Goal: Task Accomplishment & Management: Use online tool/utility

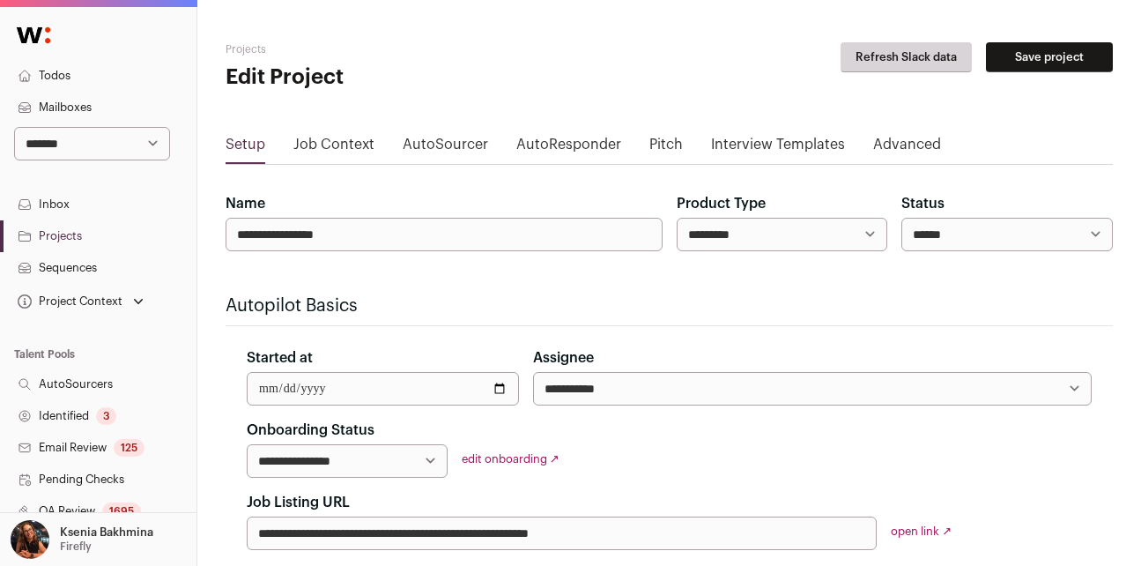
scroll to position [132, 0]
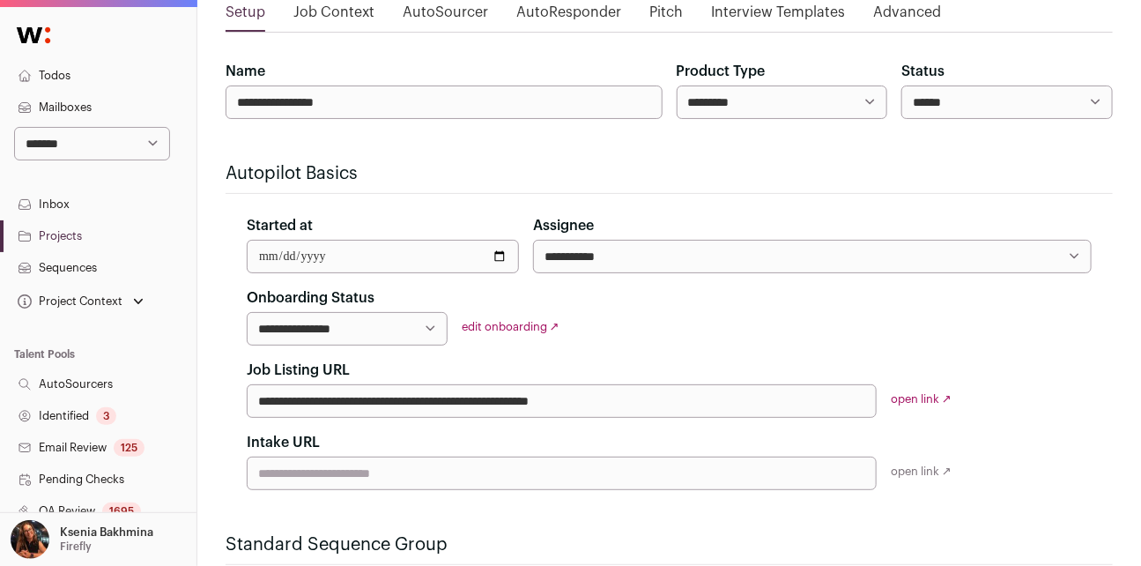
click at [103, 233] on link "Projects" at bounding box center [98, 236] width 197 height 32
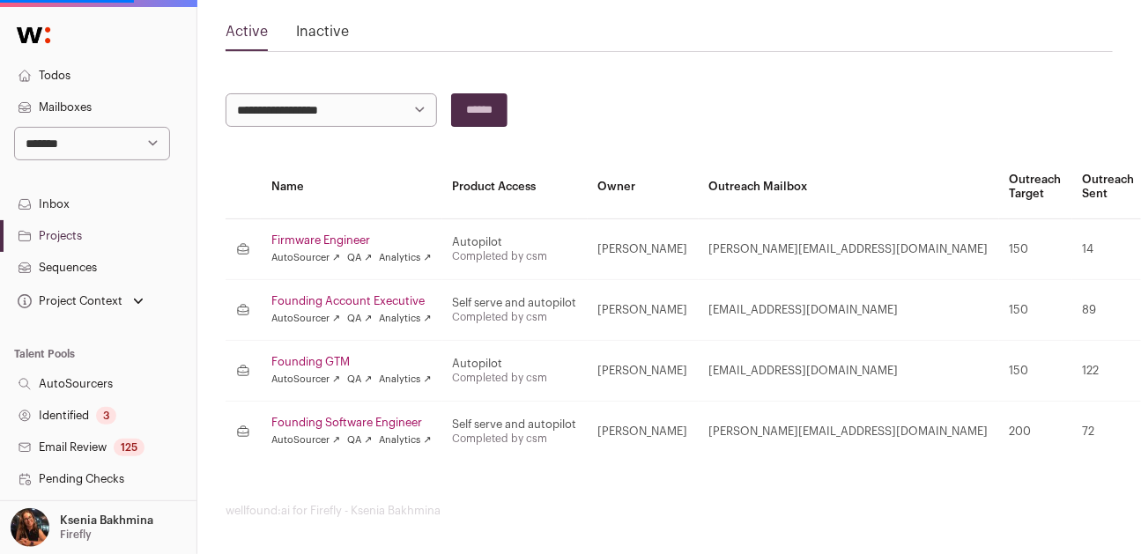
scroll to position [94, 0]
click at [313, 300] on link "Founding Account Executive" at bounding box center [351, 300] width 160 height 14
click at [379, 300] on link "Founding Account Executive" at bounding box center [351, 300] width 160 height 14
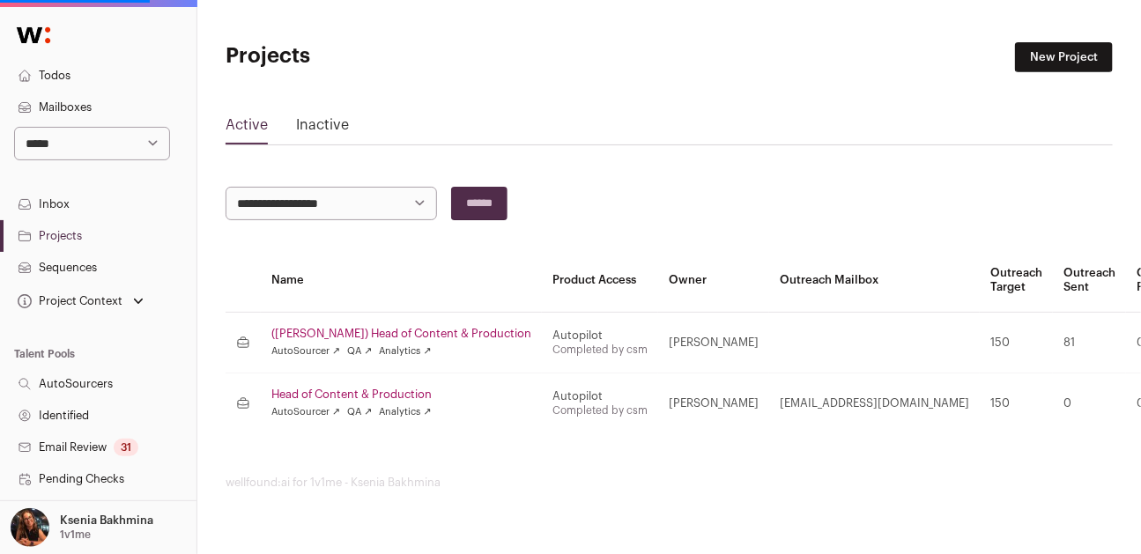
click at [85, 139] on select "**********" at bounding box center [92, 143] width 156 height 33
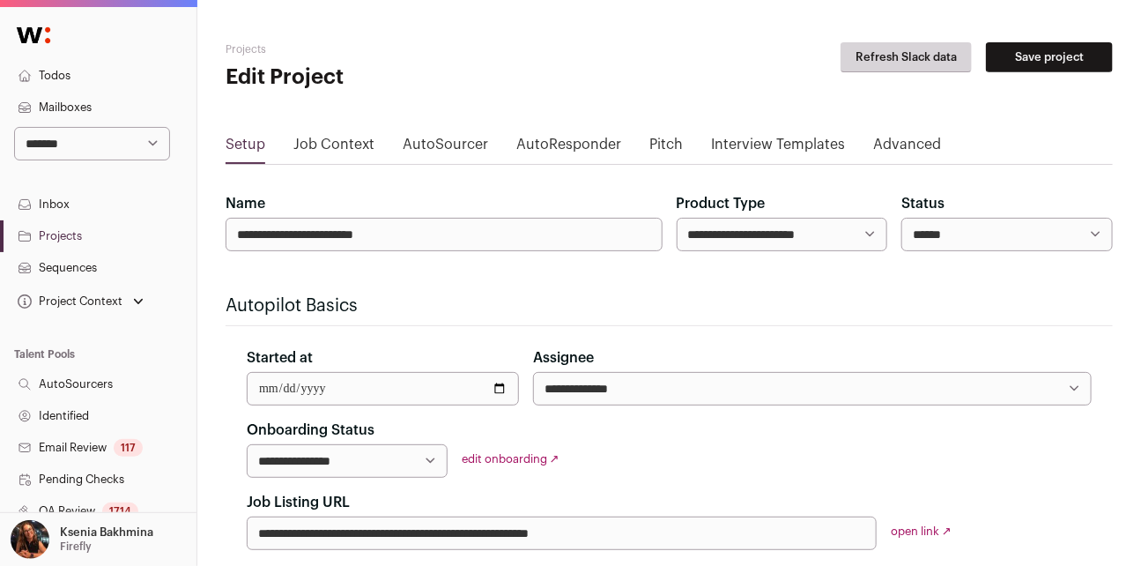
click at [56, 247] on link "Projects" at bounding box center [98, 236] width 197 height 32
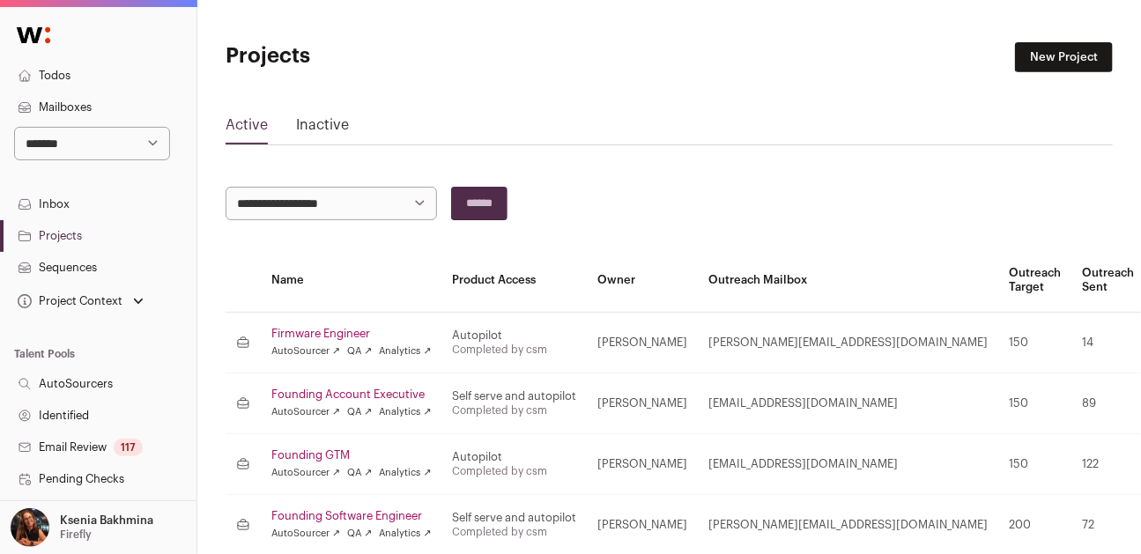
click at [345, 383] on td "Founding Account Executive AutoSourcer ↗ QA ↗ Analytics ↗" at bounding box center [352, 403] width 182 height 61
click at [345, 388] on link "Founding Account Executive" at bounding box center [351, 395] width 160 height 14
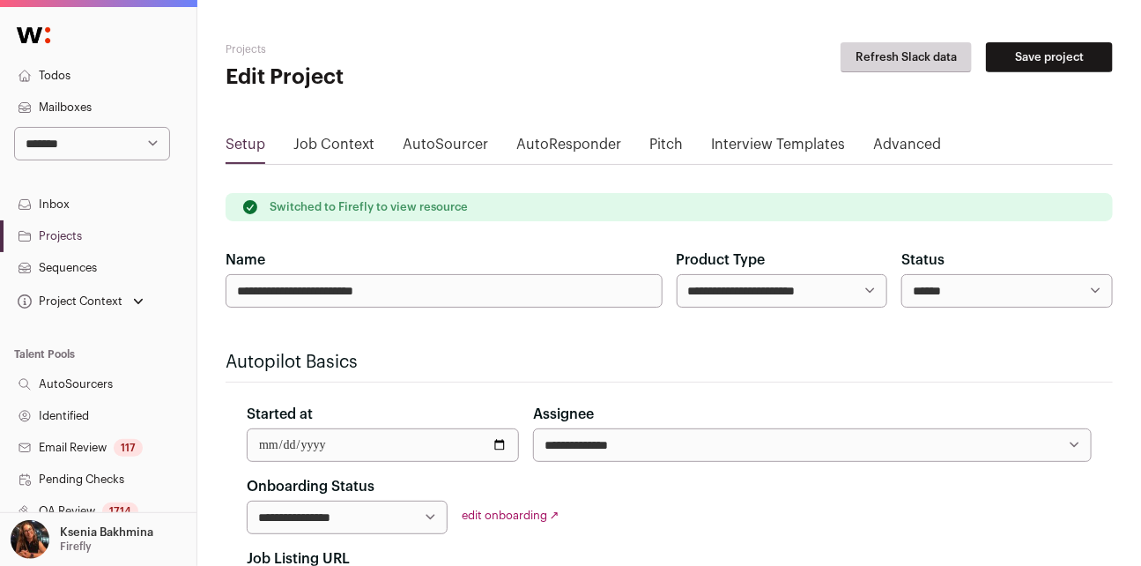
click at [754, 278] on select "**********" at bounding box center [783, 290] width 212 height 33
select select "*********"
click at [677, 274] on select "**********" at bounding box center [783, 290] width 212 height 33
click at [1046, 54] on button "Save project" at bounding box center [1049, 57] width 127 height 30
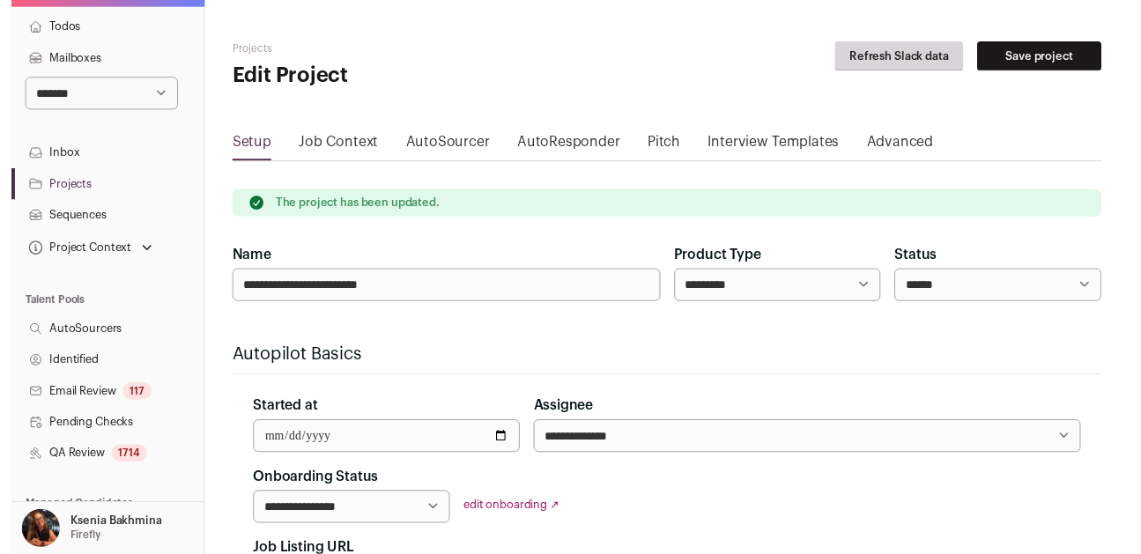
scroll to position [145, 0]
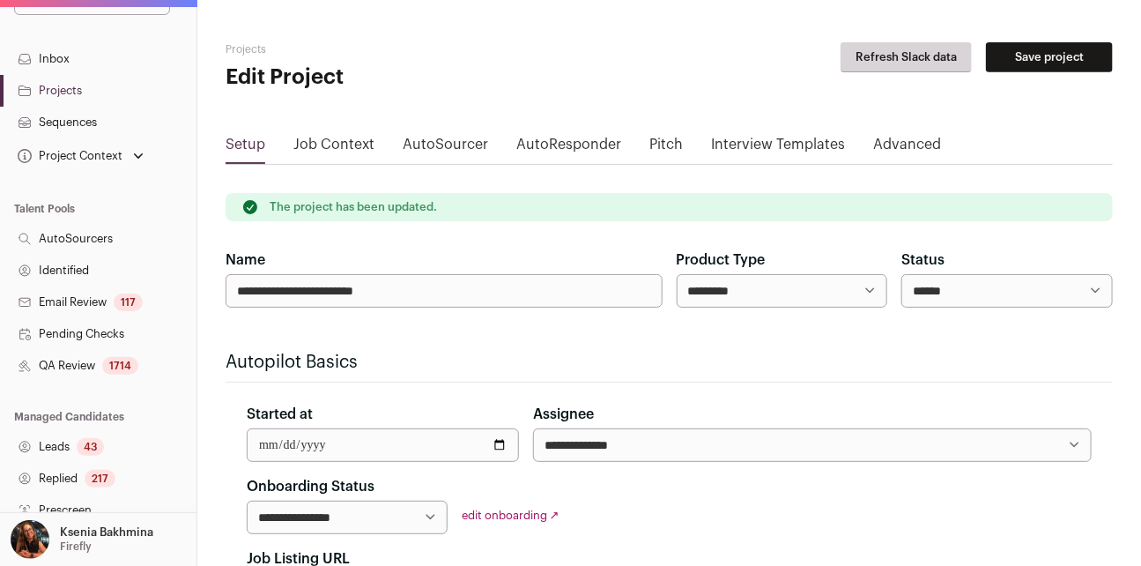
click at [66, 359] on link "QA Review 1714" at bounding box center [98, 366] width 197 height 32
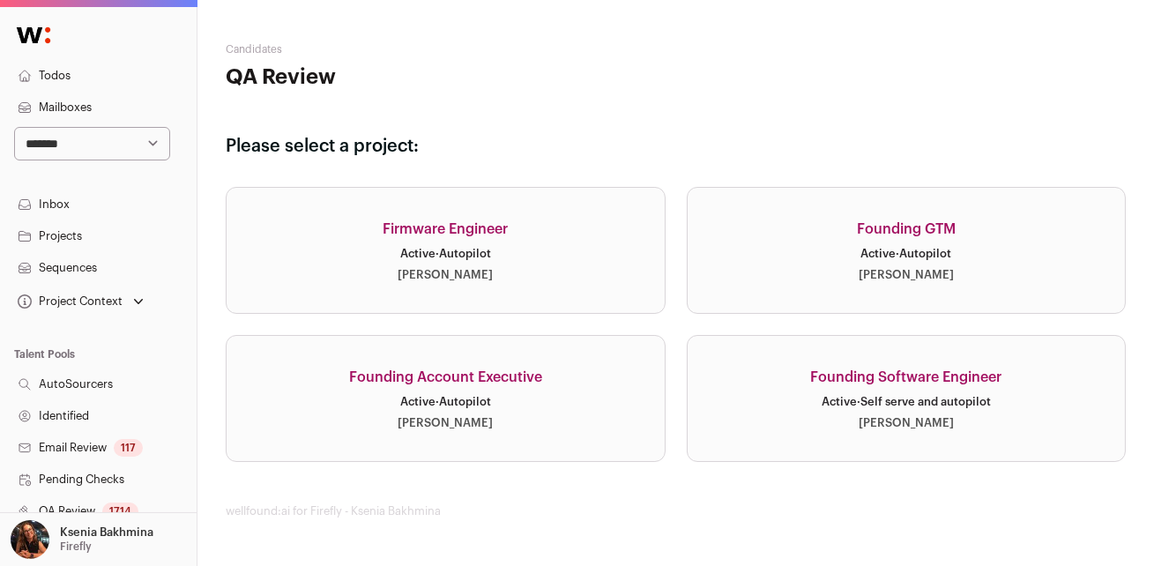
click at [488, 252] on div "Active · Autopilot" at bounding box center [445, 254] width 91 height 14
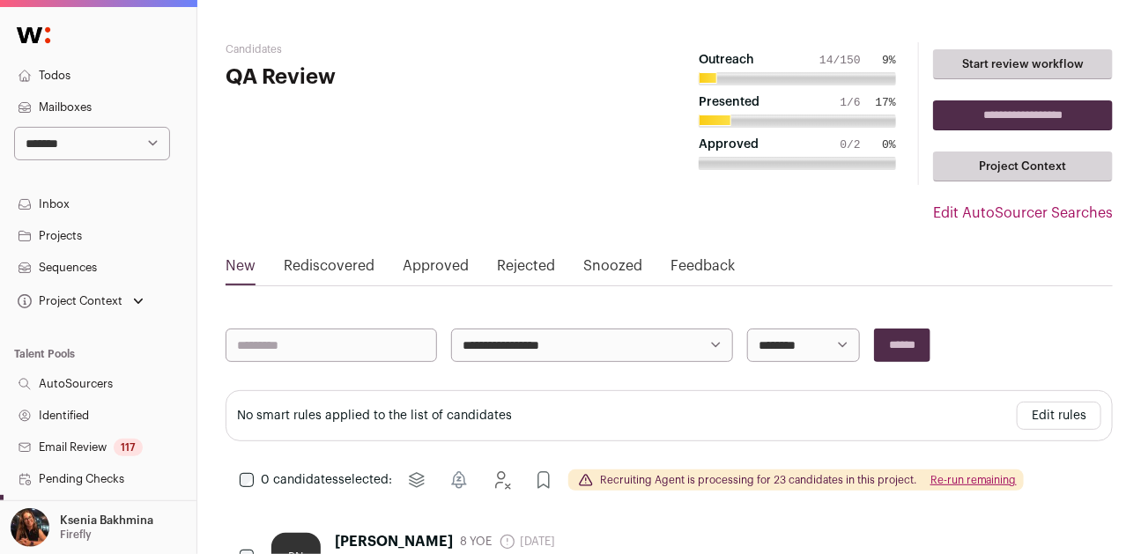
scroll to position [141, 0]
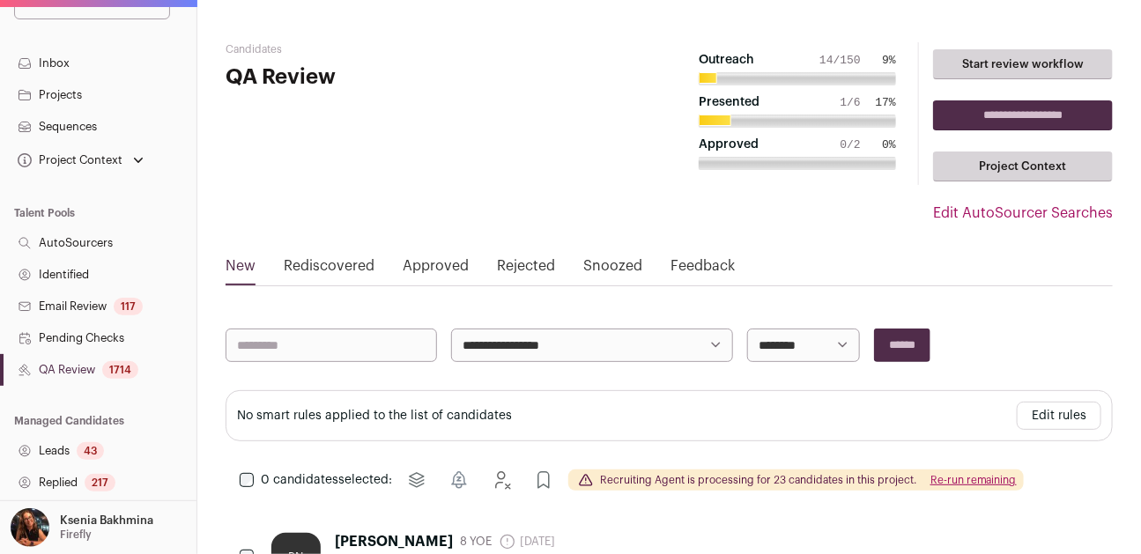
click at [77, 376] on link "QA Review 1714" at bounding box center [98, 370] width 197 height 32
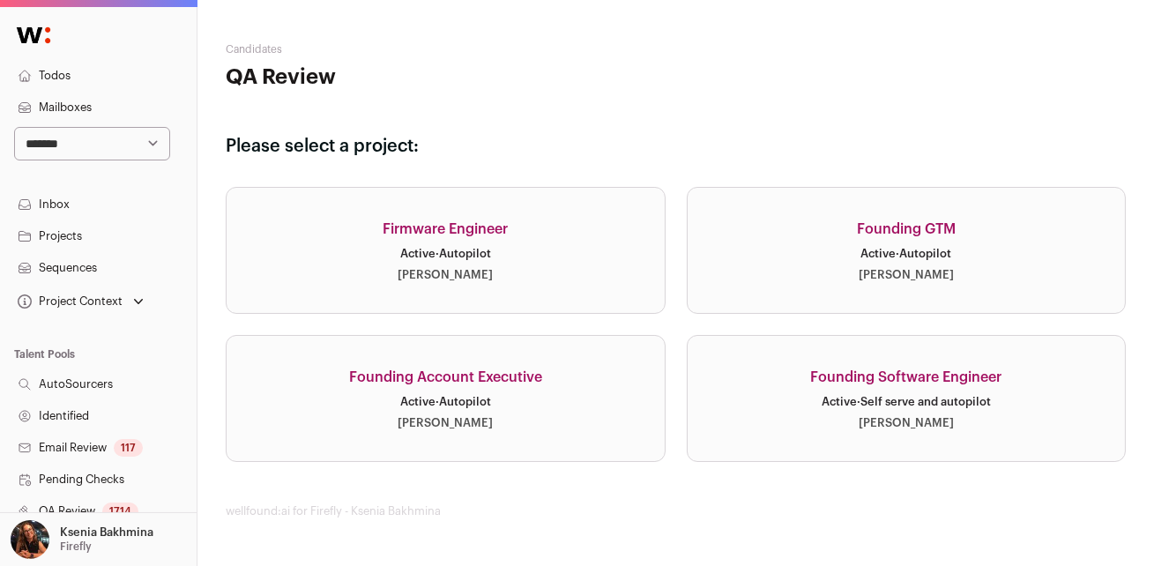
click at [464, 229] on div "Firmware Engineer" at bounding box center [445, 229] width 125 height 21
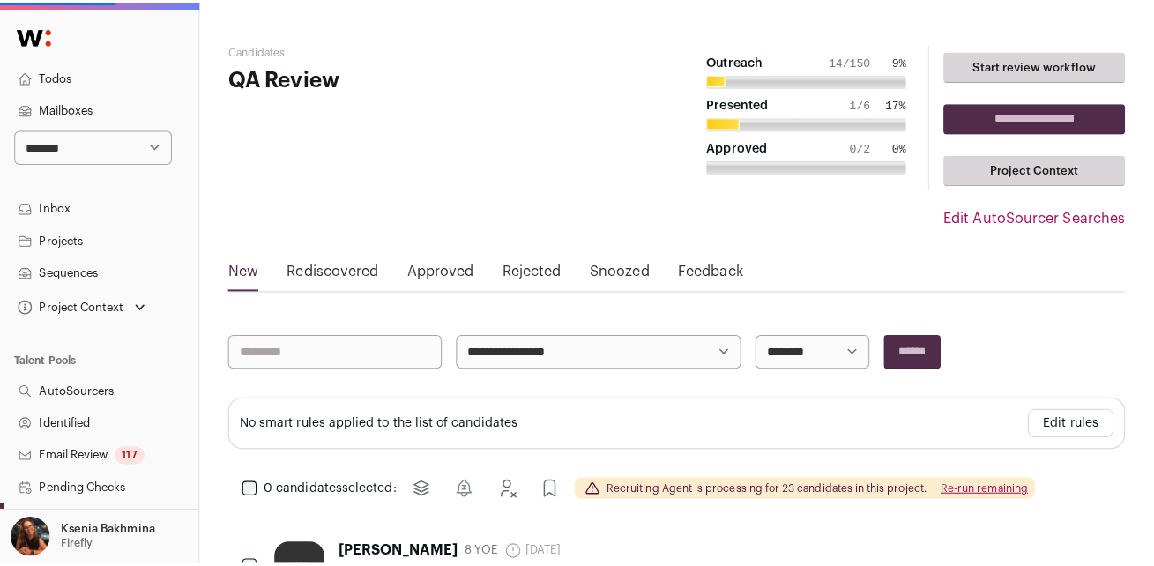
scroll to position [331, 0]
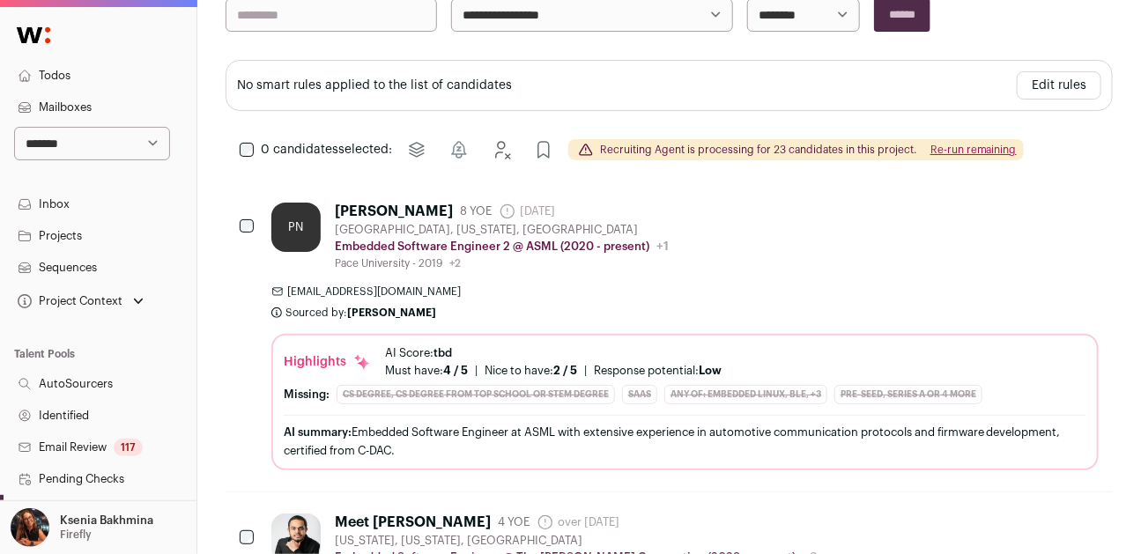
click at [370, 204] on div "Payal Narkhede" at bounding box center [394, 212] width 118 height 18
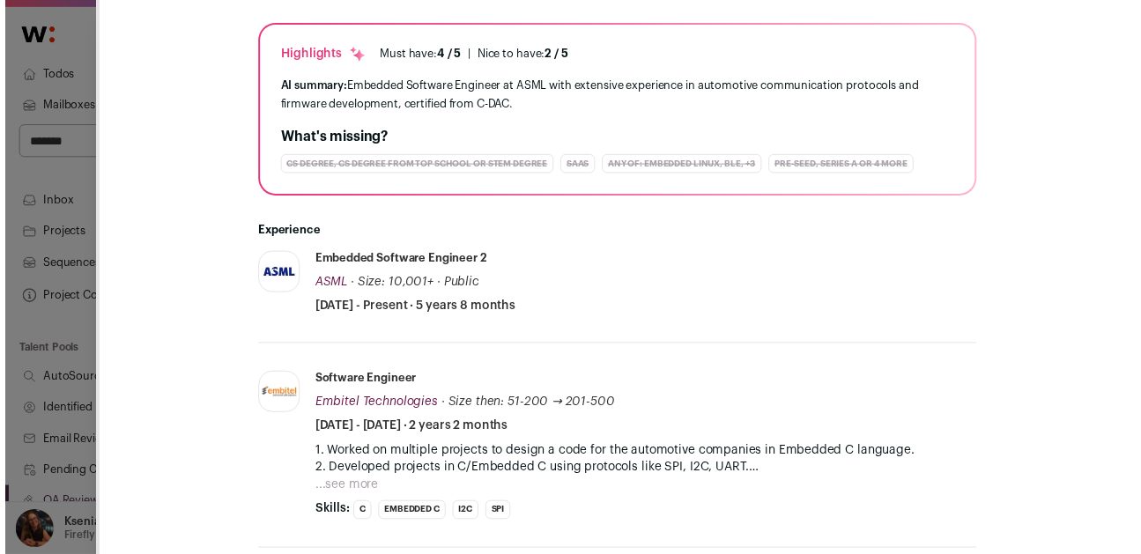
scroll to position [437, 0]
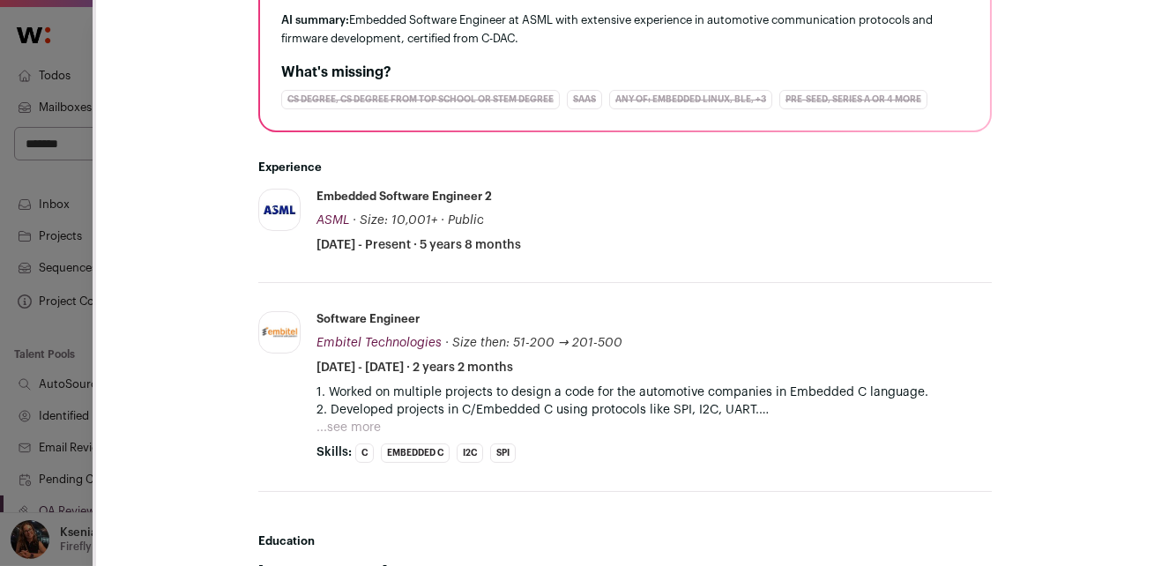
click at [105, 218] on div "PN Payal Narkhede 8 YOE Port Chester, New York, United States Embedded Software…" at bounding box center [625, 451] width 1058 height 1300
click at [78, 168] on div "**********" at bounding box center [577, 283] width 1154 height 566
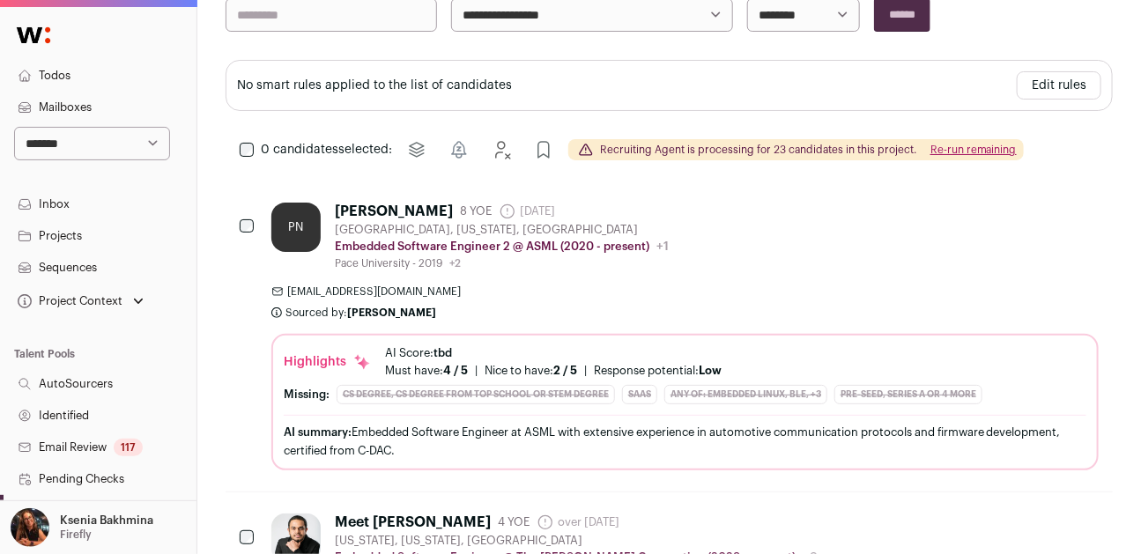
click at [245, 138] on div "0 candidates selected: Move to project Snooze Reject Approve Recruiting Agent i…" at bounding box center [670, 149] width 888 height 35
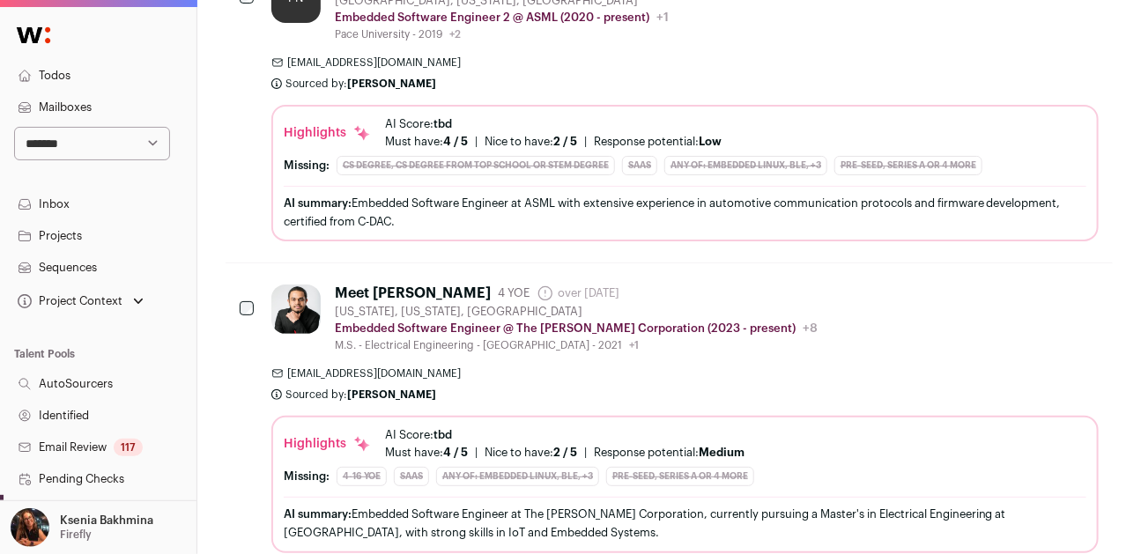
scroll to position [739, 0]
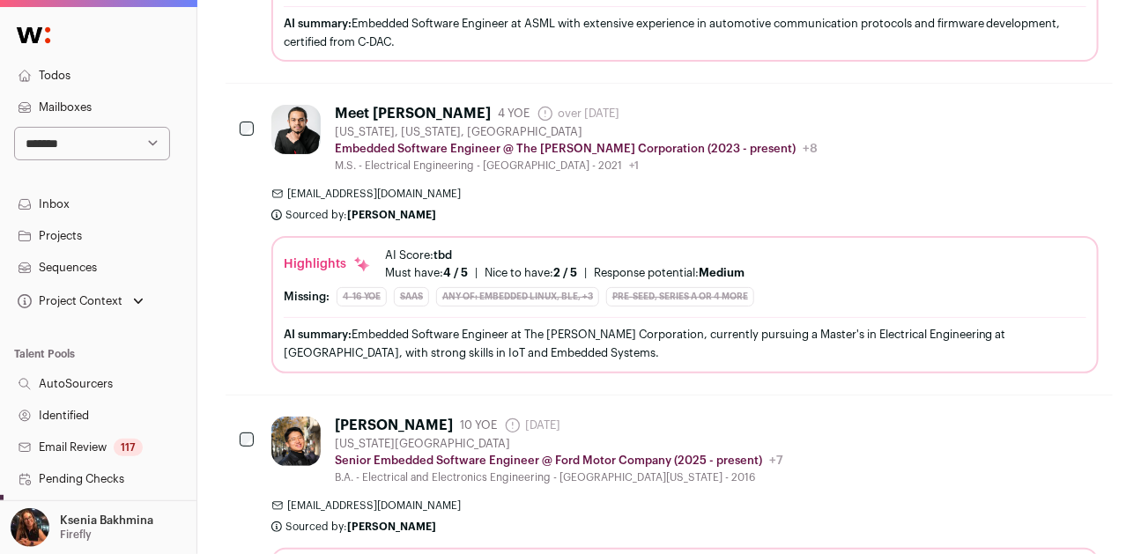
click at [232, 134] on div "Meet Desai 4 YOE over 1 year ago Admin only. The last time the profile was scra…" at bounding box center [670, 239] width 888 height 310
click at [239, 129] on div "Meet Desai 4 YOE over 1 year ago Admin only. The last time the profile was scra…" at bounding box center [670, 239] width 888 height 310
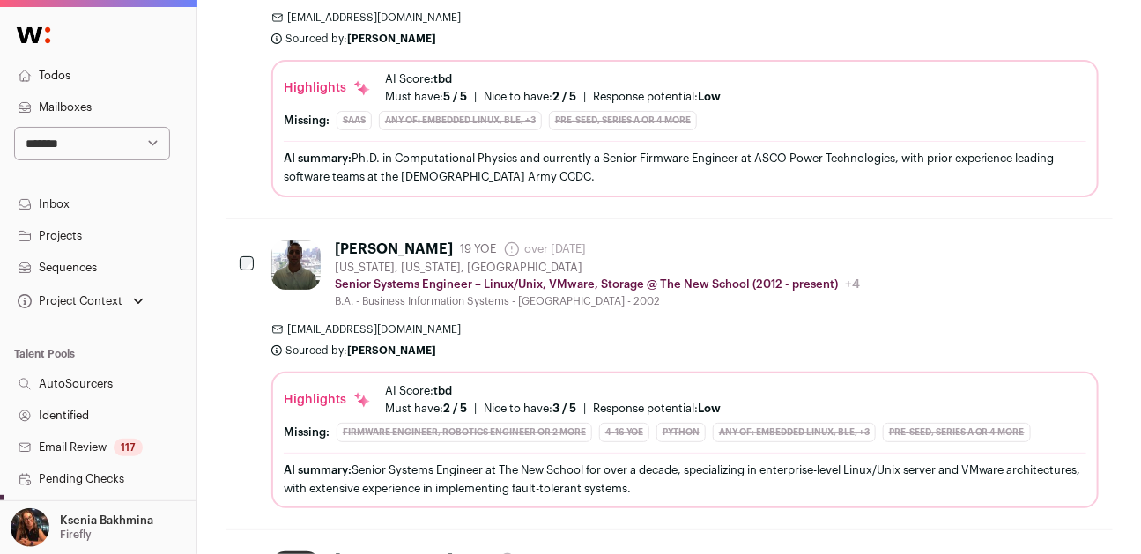
scroll to position [3411, 0]
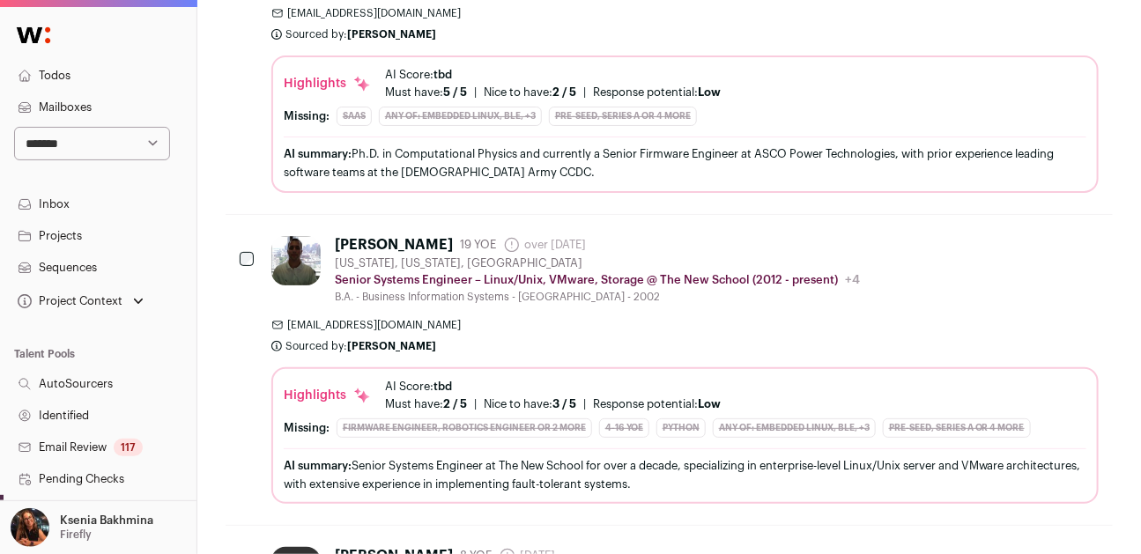
click at [232, 249] on div "Christopher Fritz 19 YOE over 1 year ago Admin only. The last time the profile …" at bounding box center [670, 370] width 888 height 310
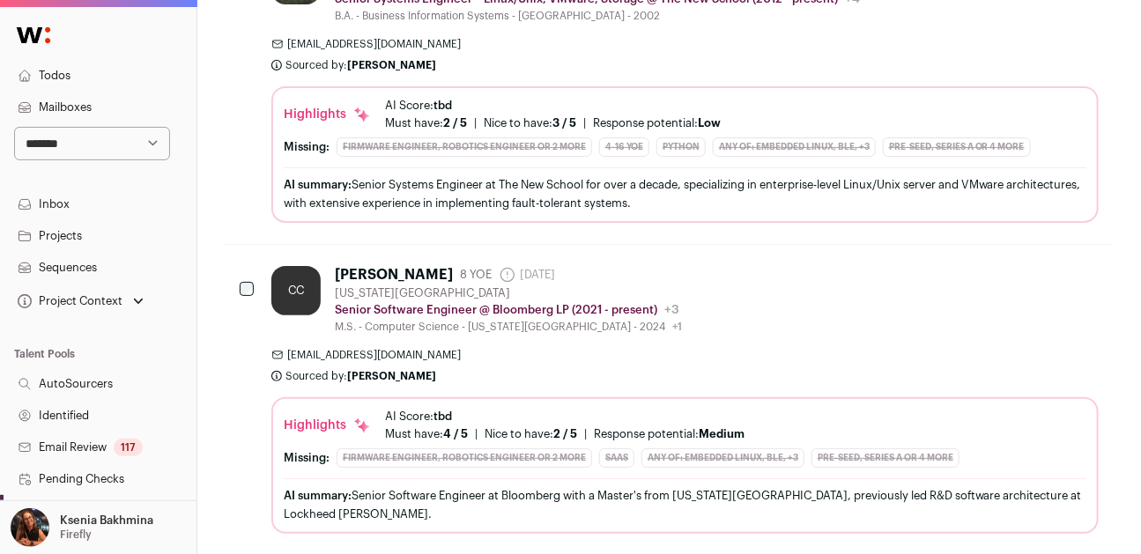
scroll to position [3815, 0]
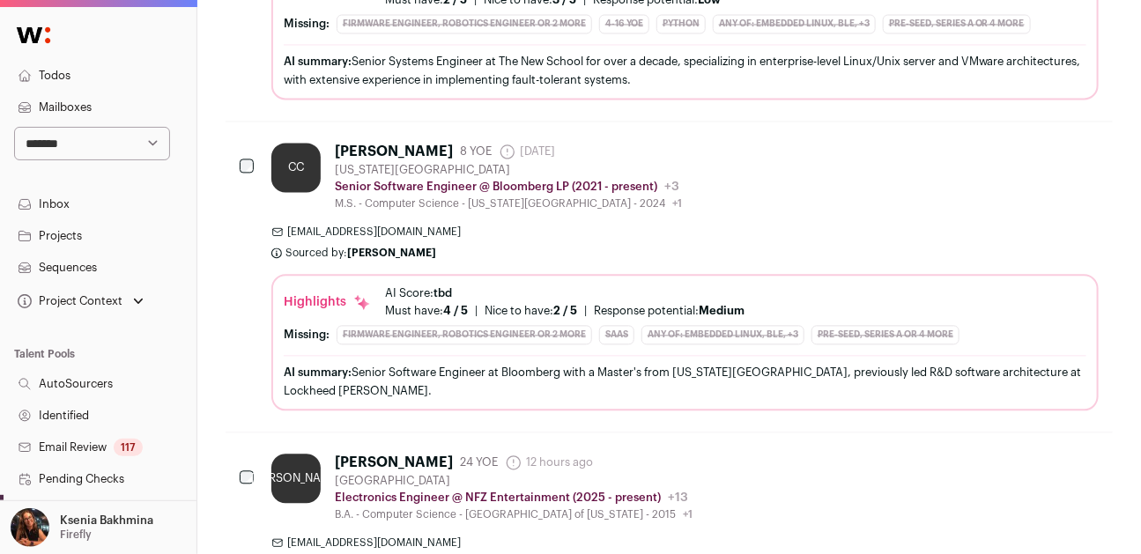
click at [255, 454] on div at bounding box center [249, 478] width 18 height 49
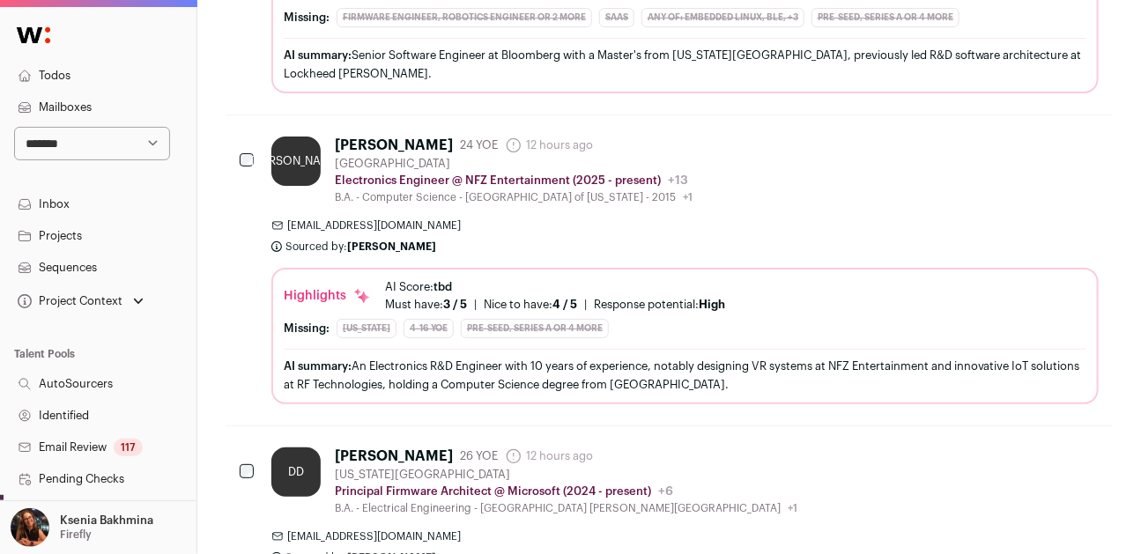
scroll to position [4161, 0]
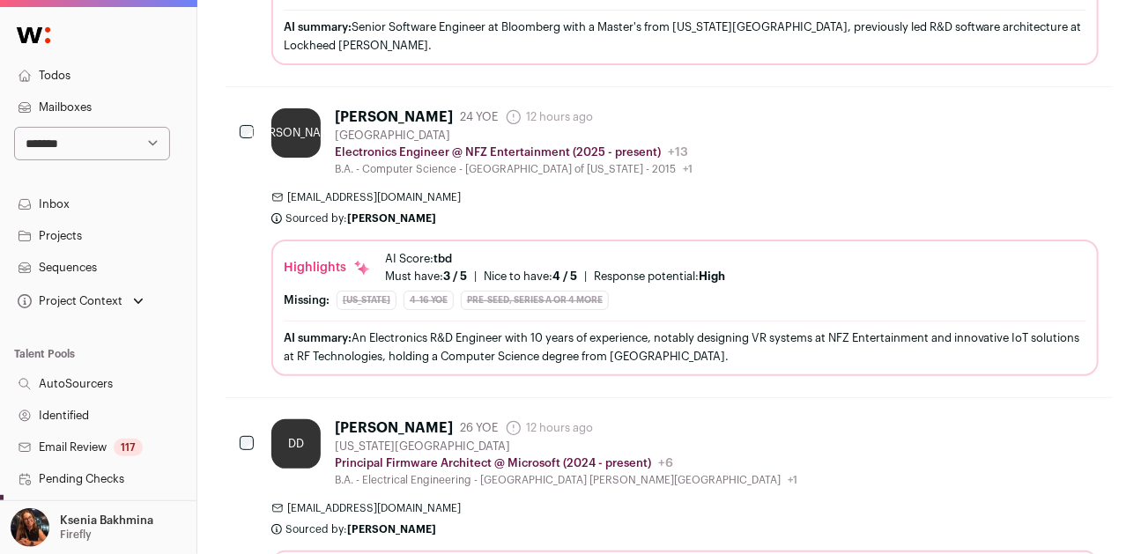
click at [239, 413] on div "DD David Du 26 YOE 12 hours ago Admin only. The last time the profile was scrap…" at bounding box center [670, 544] width 888 height 292
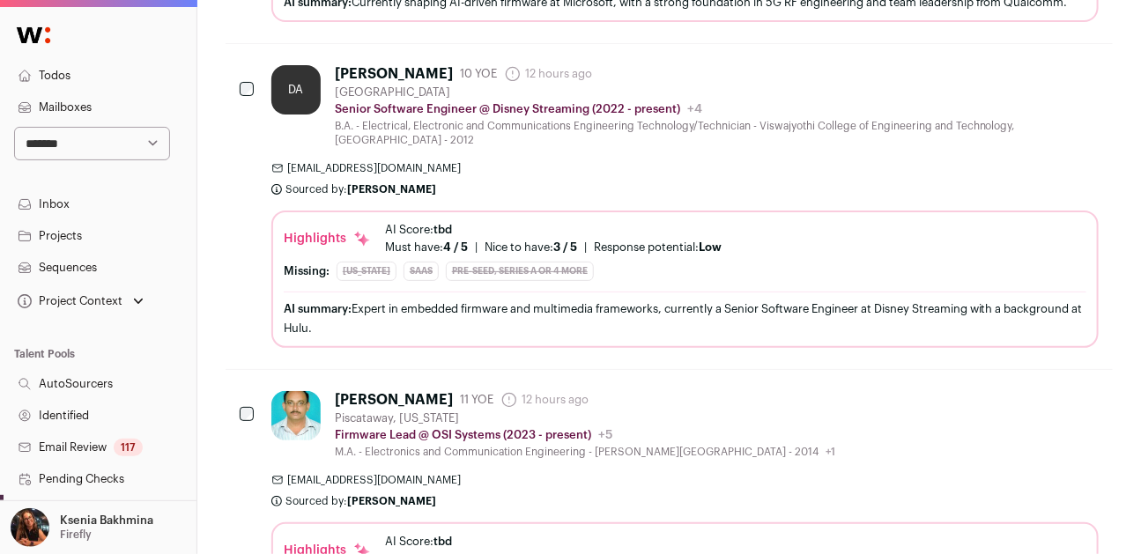
scroll to position [4820, 0]
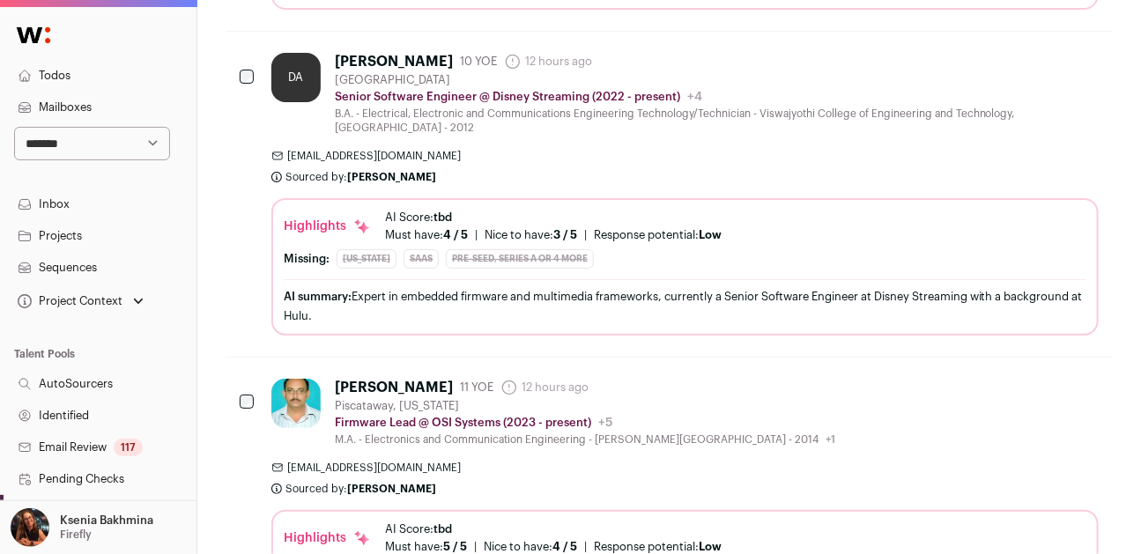
click at [256, 379] on div at bounding box center [249, 403] width 18 height 49
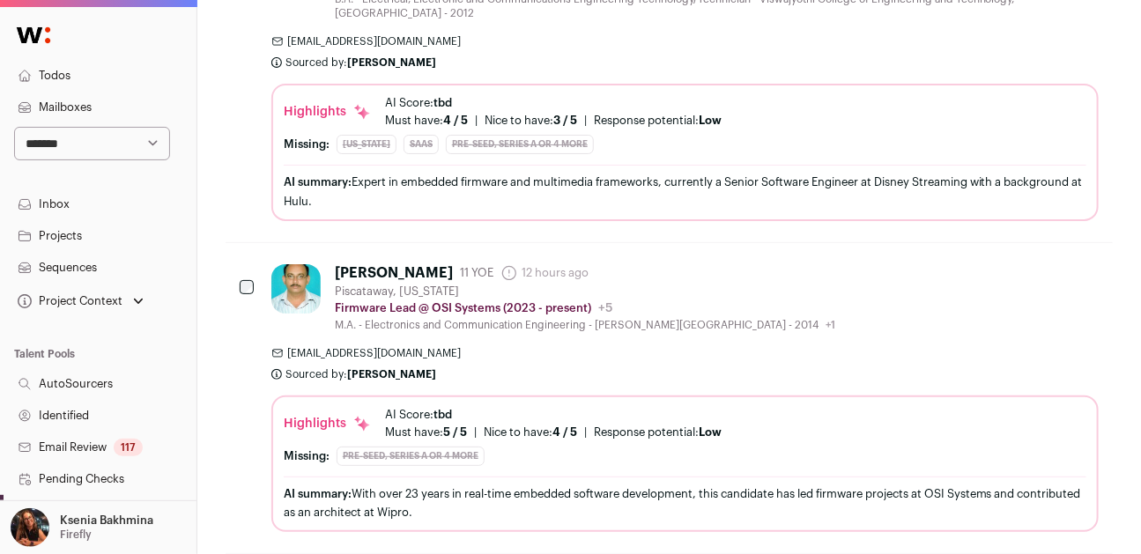
scroll to position [5143, 0]
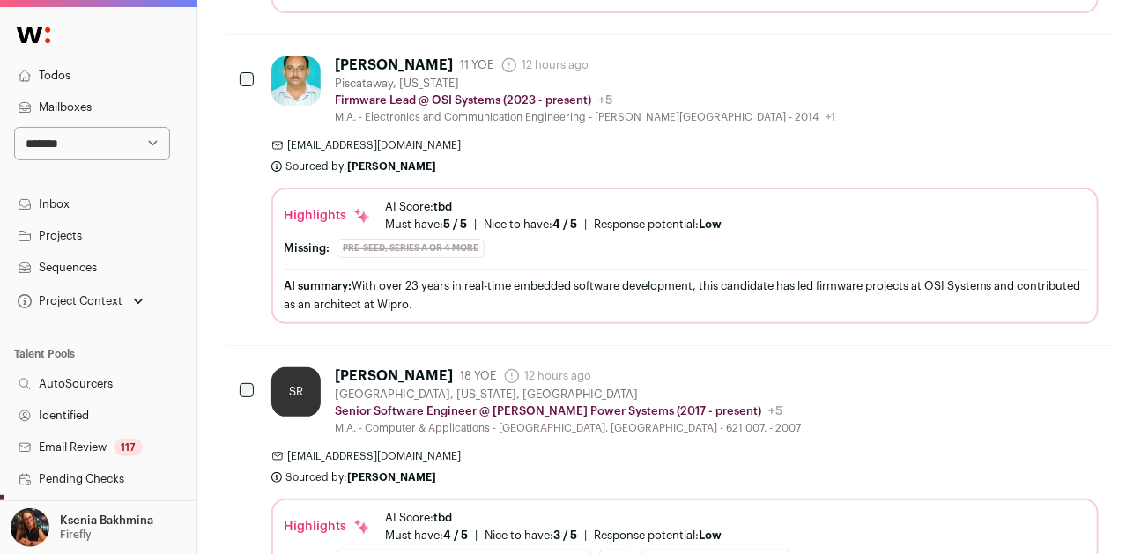
click at [249, 368] on div at bounding box center [249, 392] width 18 height 49
click at [243, 368] on div at bounding box center [249, 392] width 18 height 49
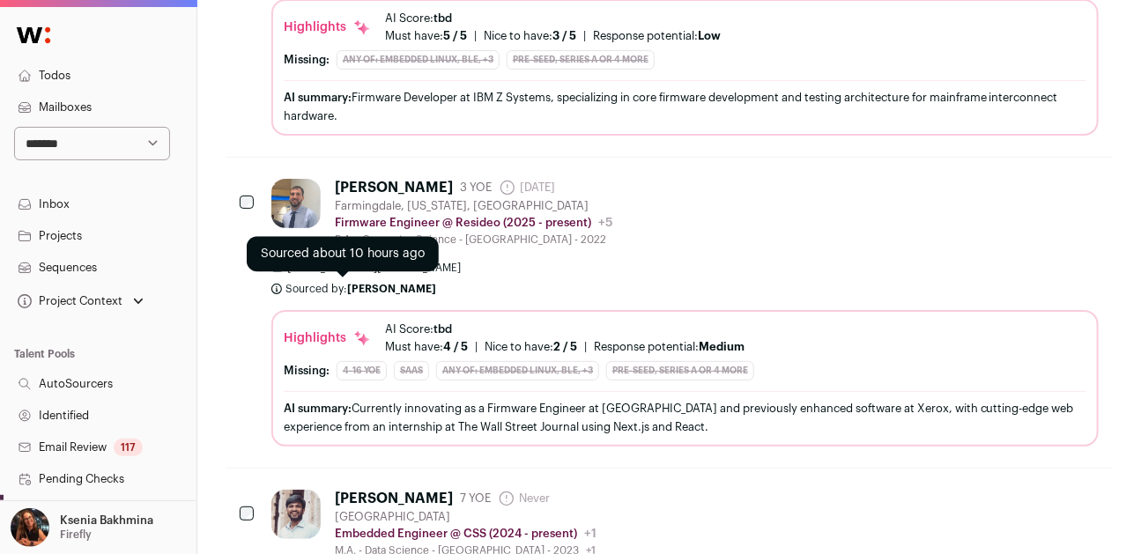
scroll to position [0, 0]
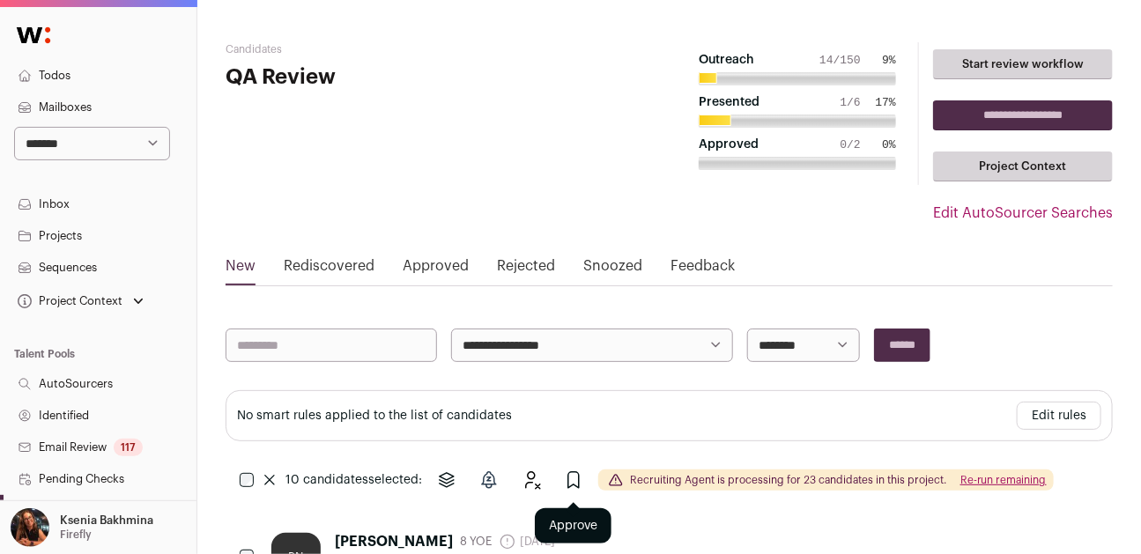
click at [570, 477] on icon "Approve" at bounding box center [573, 480] width 21 height 21
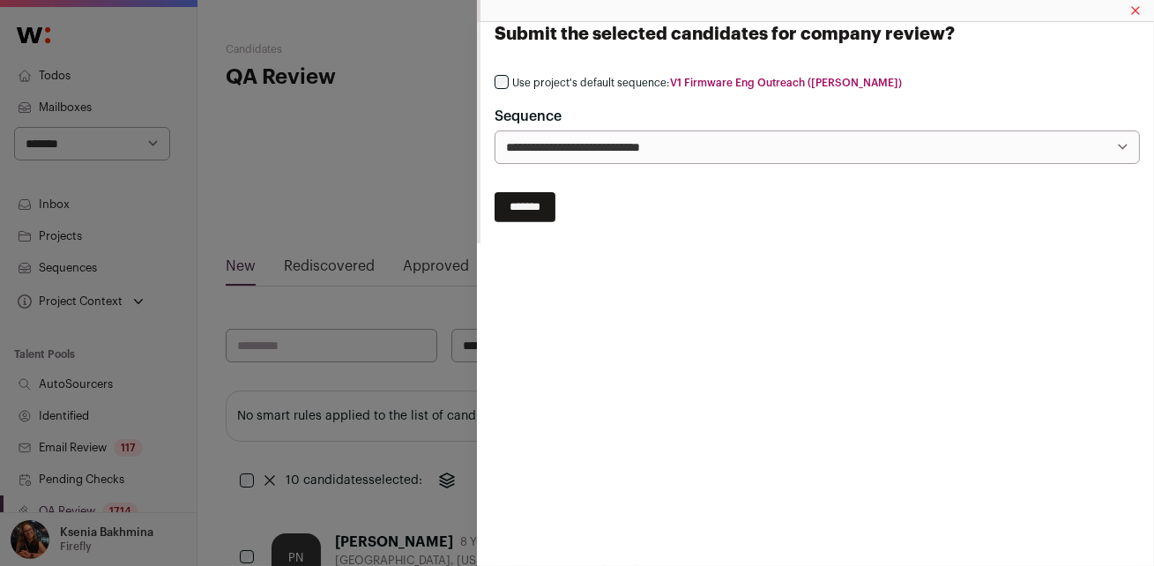
click at [571, 137] on select "**********" at bounding box center [816, 146] width 645 height 33
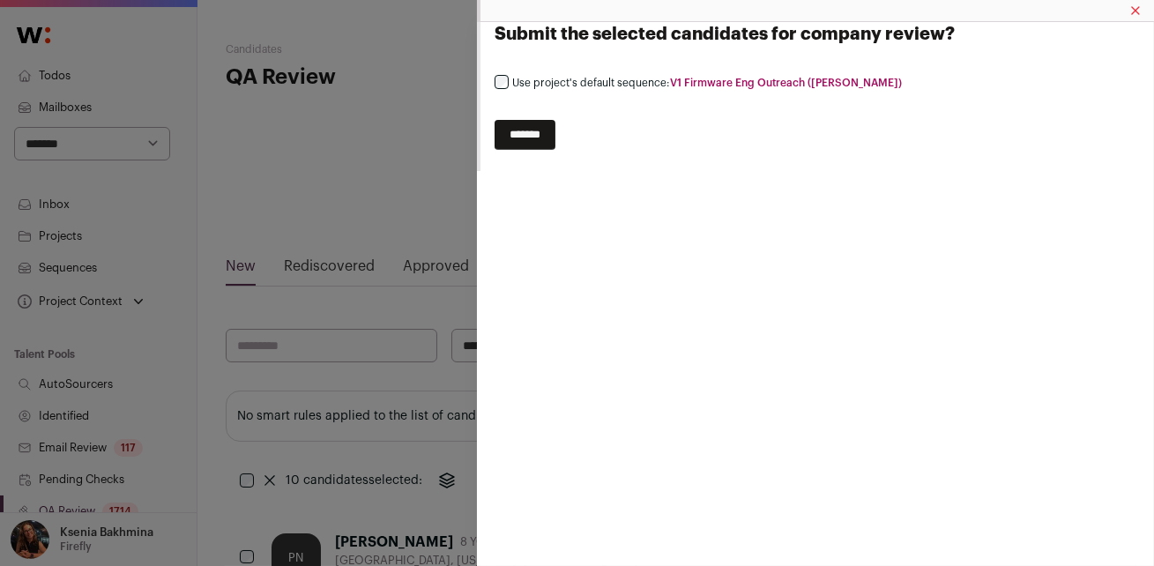
click at [535, 129] on input "*******" at bounding box center [524, 135] width 61 height 30
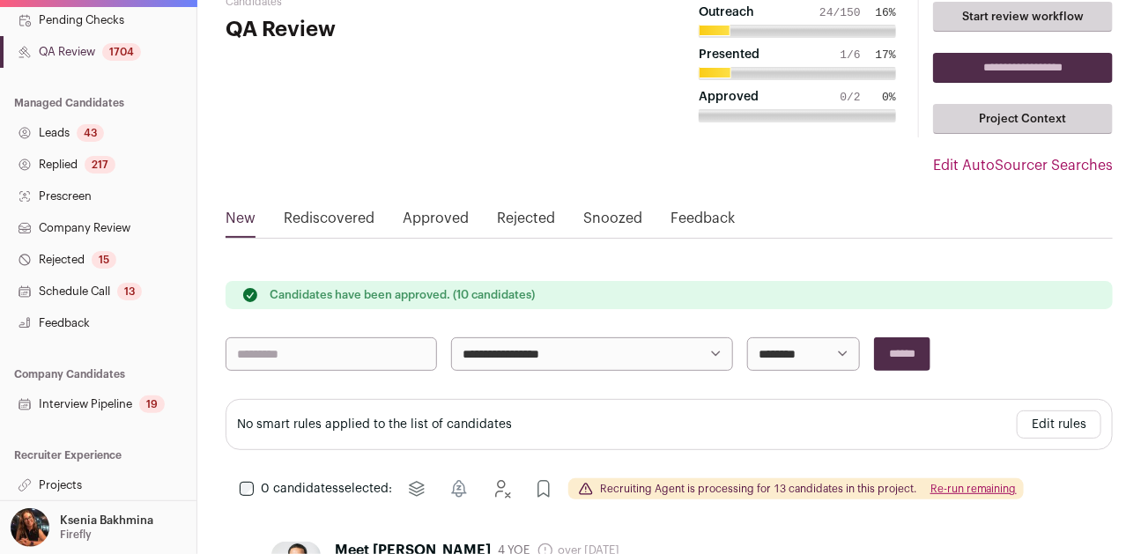
scroll to position [136, 0]
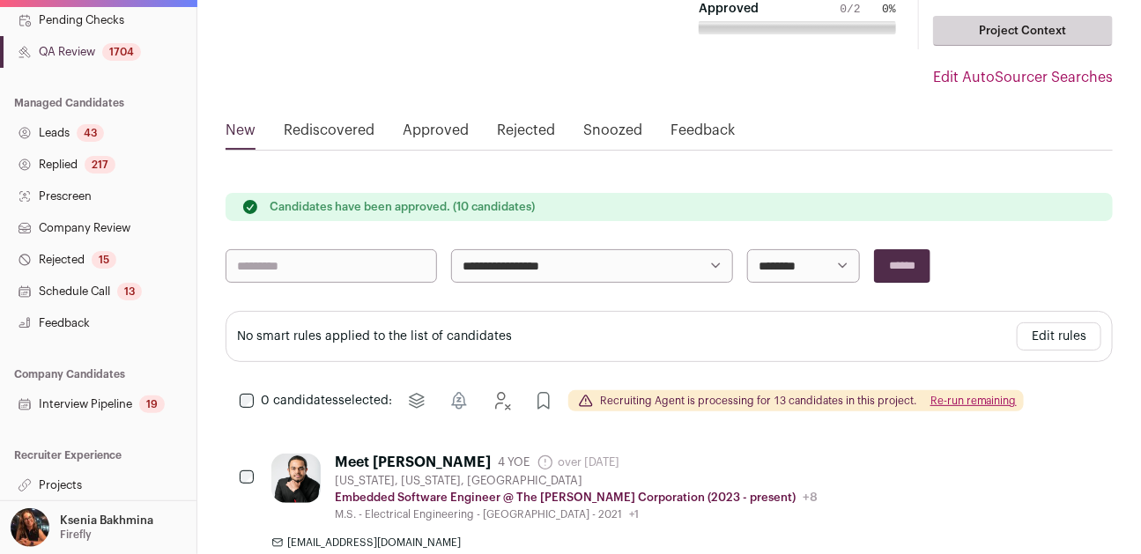
click at [67, 474] on link "Projects" at bounding box center [98, 486] width 197 height 32
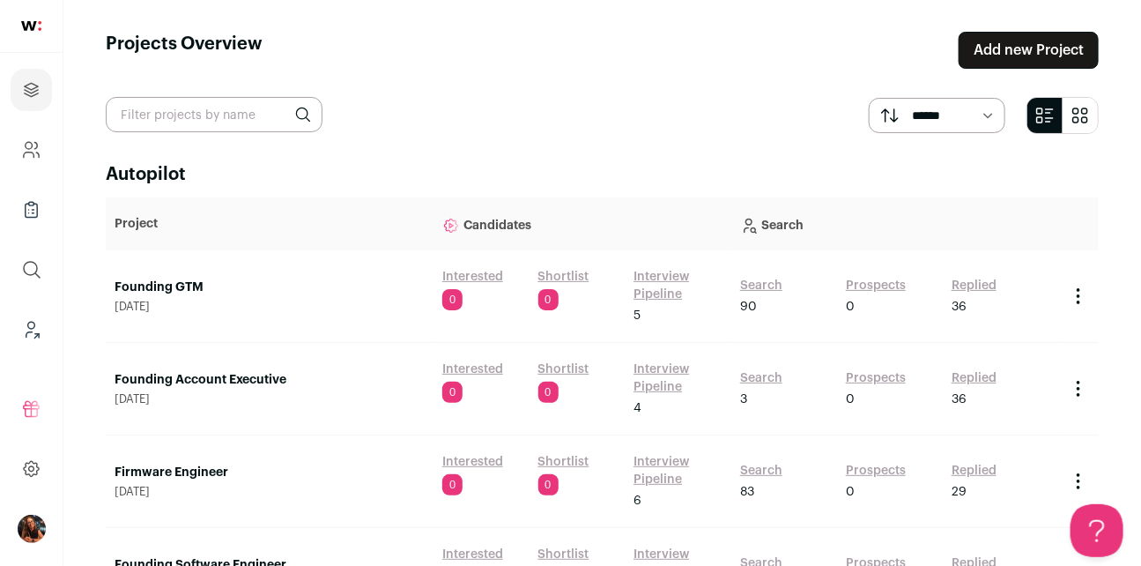
click at [204, 472] on link "Firmware Engineer" at bounding box center [270, 473] width 310 height 18
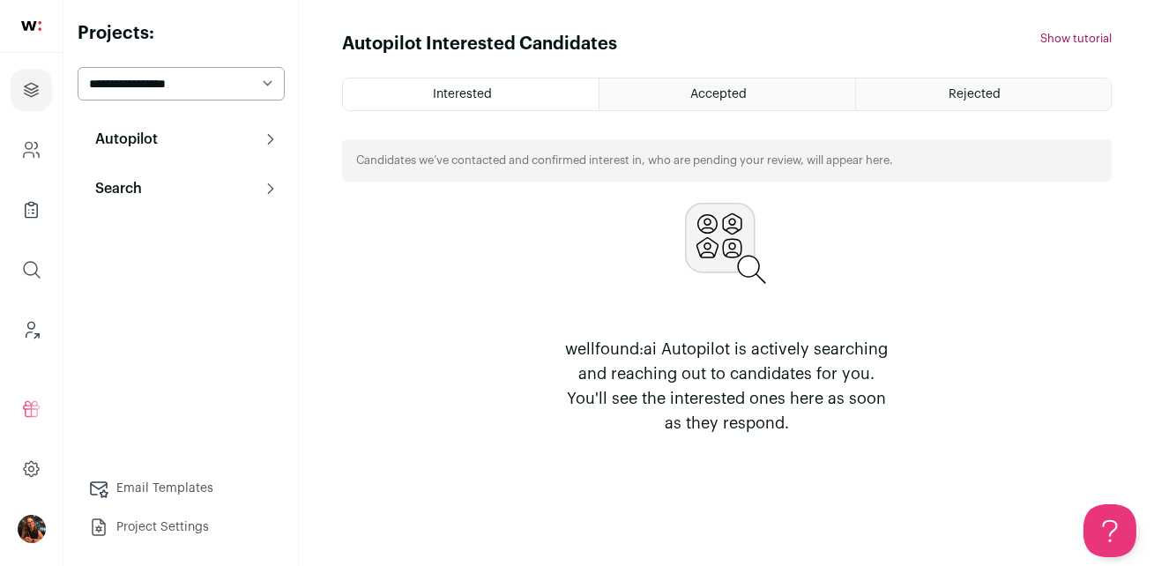
click at [175, 171] on button "Search" at bounding box center [181, 188] width 207 height 35
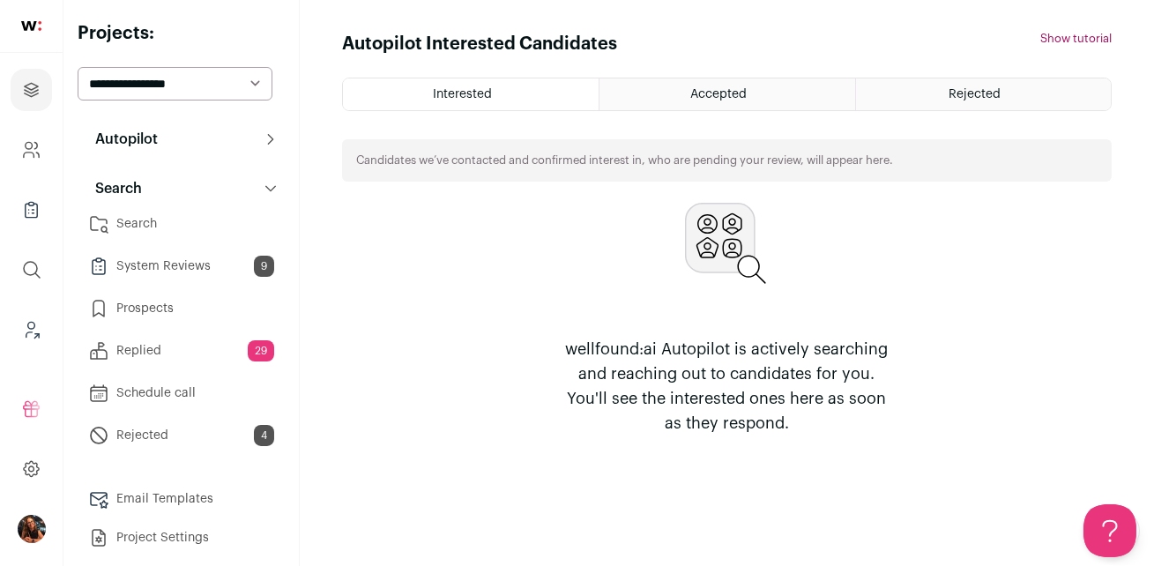
click at [163, 222] on link "Search" at bounding box center [181, 223] width 207 height 35
click at [157, 221] on link "Search" at bounding box center [181, 223] width 207 height 35
click at [154, 355] on link "Replied 29" at bounding box center [181, 350] width 207 height 35
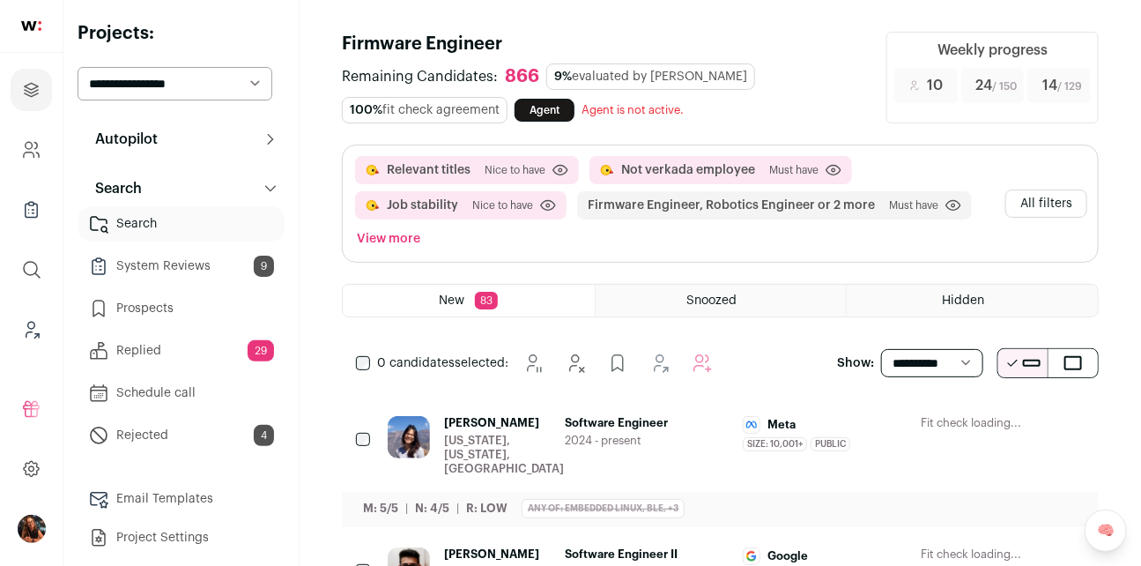
click at [467, 420] on span "[PERSON_NAME]" at bounding box center [504, 423] width 120 height 14
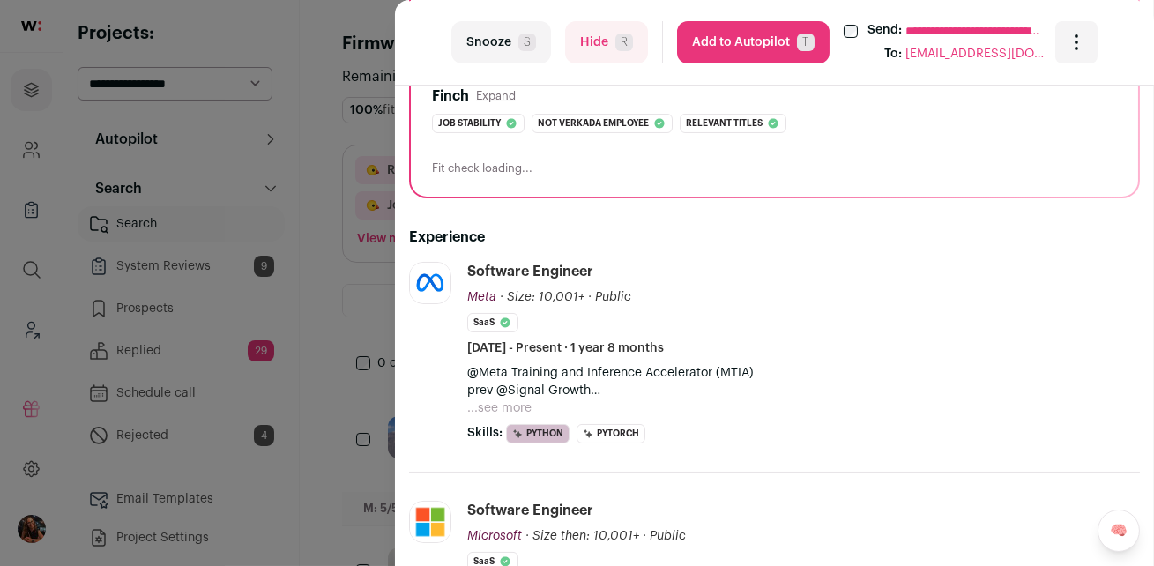
scroll to position [295, 0]
click at [323, 281] on div "**********" at bounding box center [577, 283] width 1154 height 566
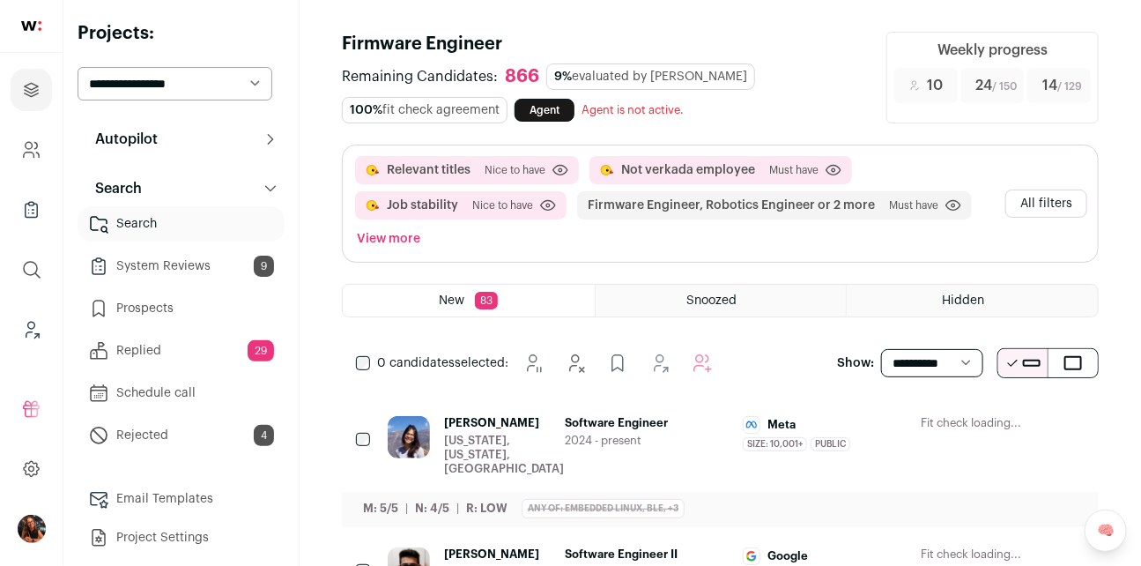
click at [131, 348] on link "Replied 29" at bounding box center [181, 350] width 207 height 35
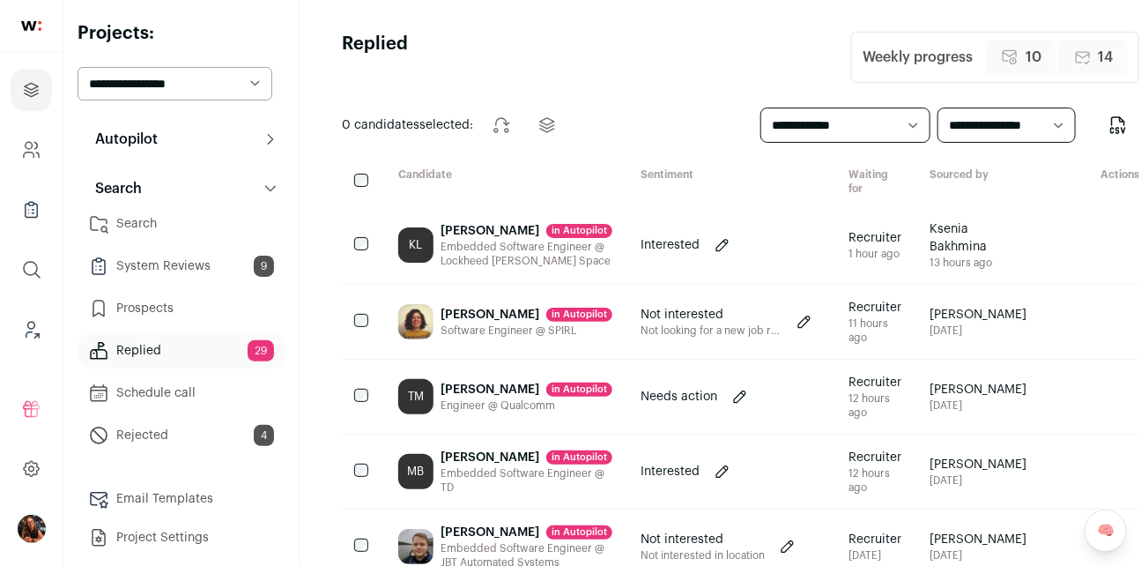
click at [472, 232] on div "Kevin Legrand in Autopilot" at bounding box center [527, 231] width 172 height 18
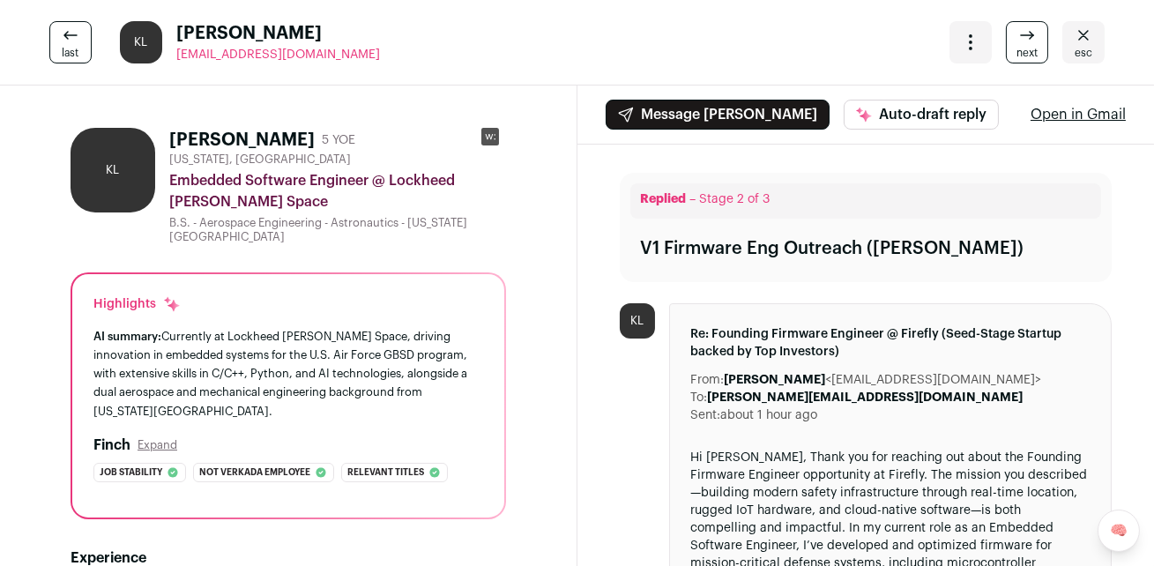
click at [1079, 37] on icon "Close" at bounding box center [1083, 35] width 21 height 21
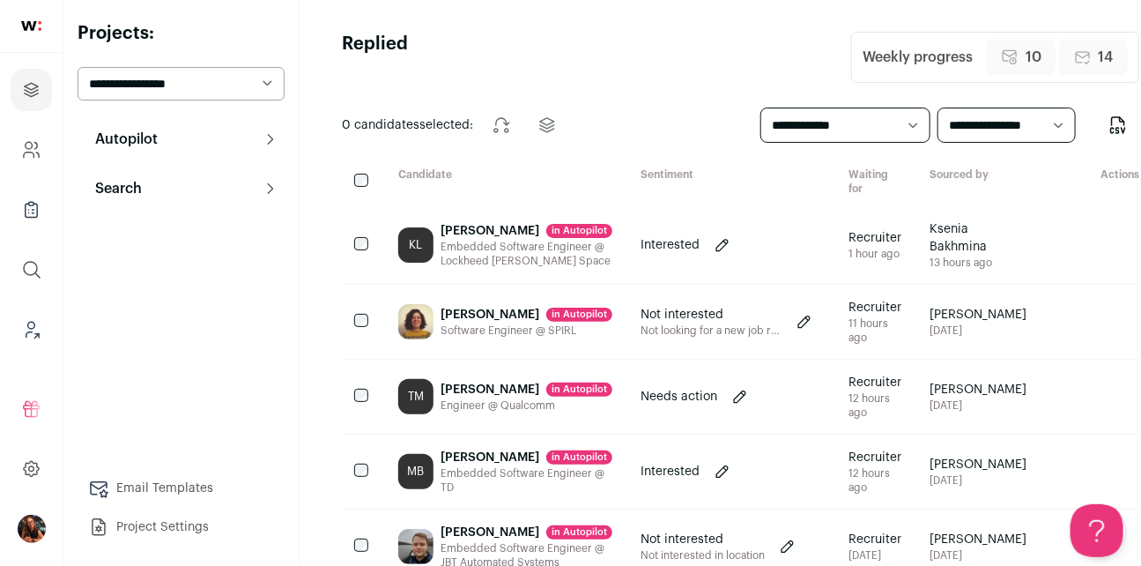
click at [161, 206] on div "Autopilot Autopilot Interested Shortlist Interview Pipeline 6 Analytics Context…" at bounding box center [181, 333] width 207 height 423
click at [160, 194] on button "Search" at bounding box center [181, 188] width 207 height 35
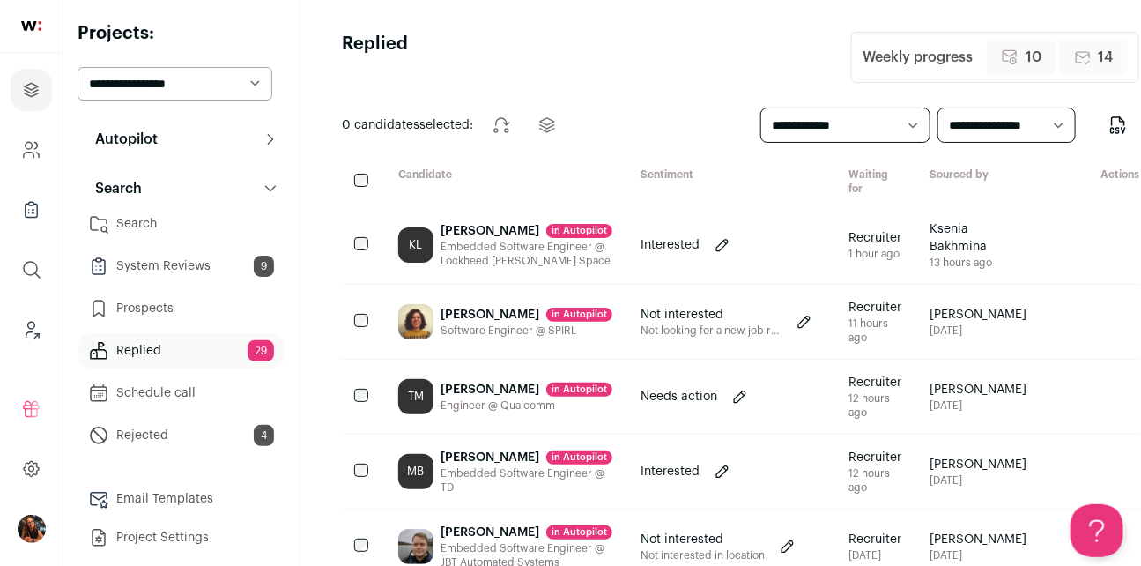
click at [151, 227] on link "Search" at bounding box center [181, 223] width 207 height 35
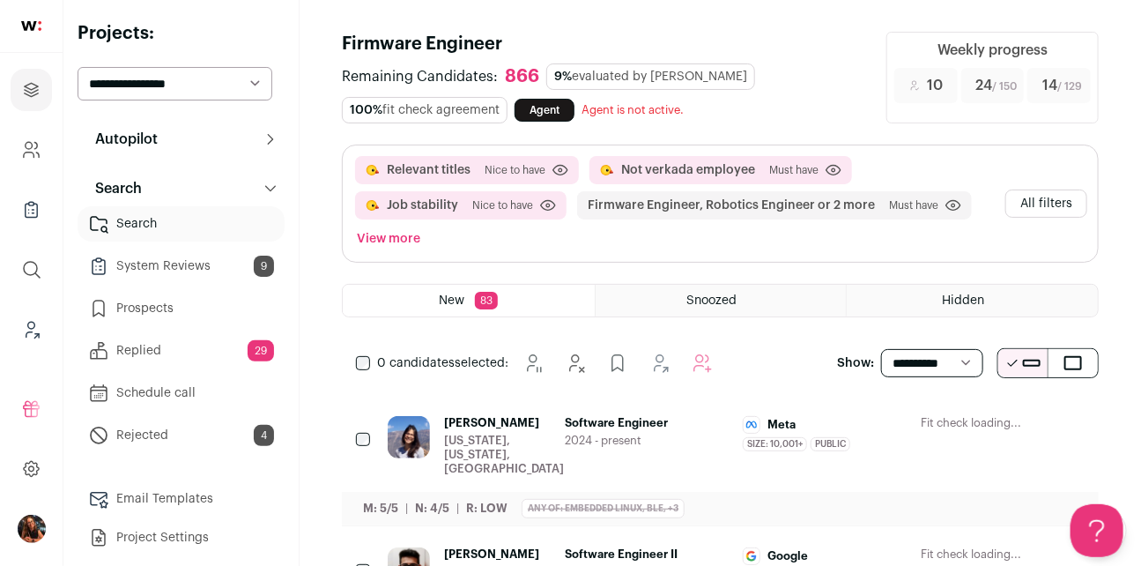
click at [1054, 204] on button "All filters" at bounding box center [1047, 203] width 82 height 28
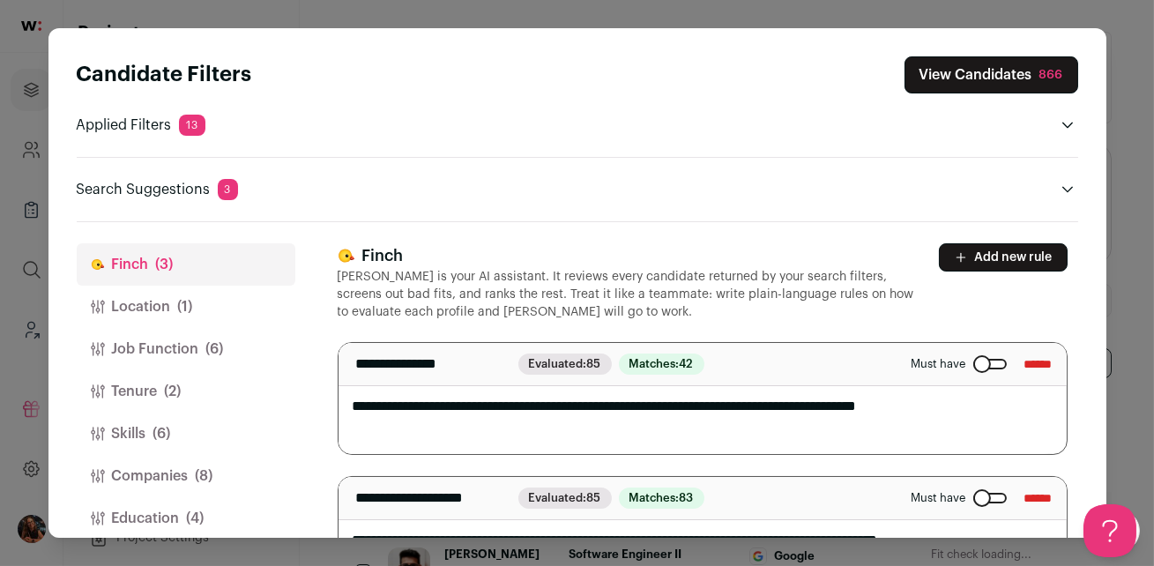
click at [973, 361] on div "Close modal via background" at bounding box center [989, 364] width 33 height 11
click at [992, 71] on button "View Candidates 866" at bounding box center [991, 74] width 174 height 37
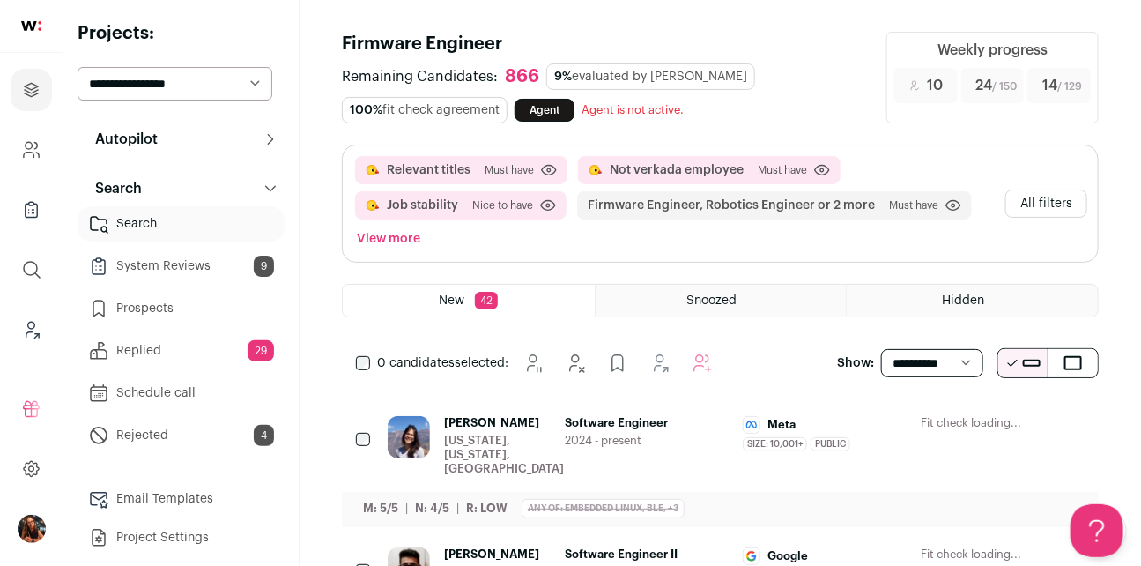
click at [1062, 200] on button "All filters" at bounding box center [1047, 203] width 82 height 28
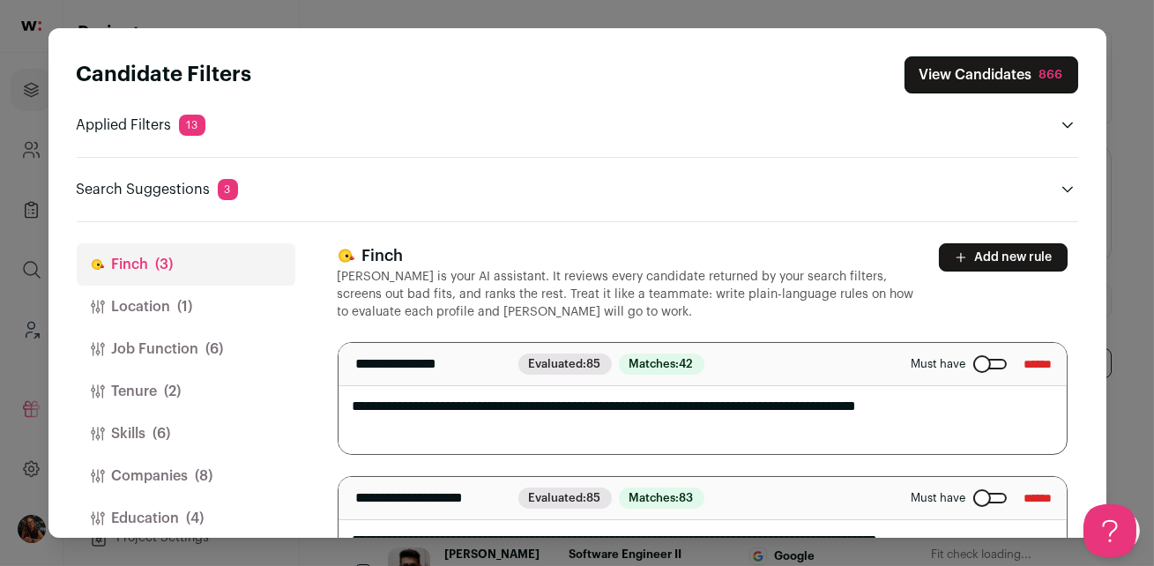
click at [137, 348] on button "Job Function (6)" at bounding box center [186, 349] width 219 height 42
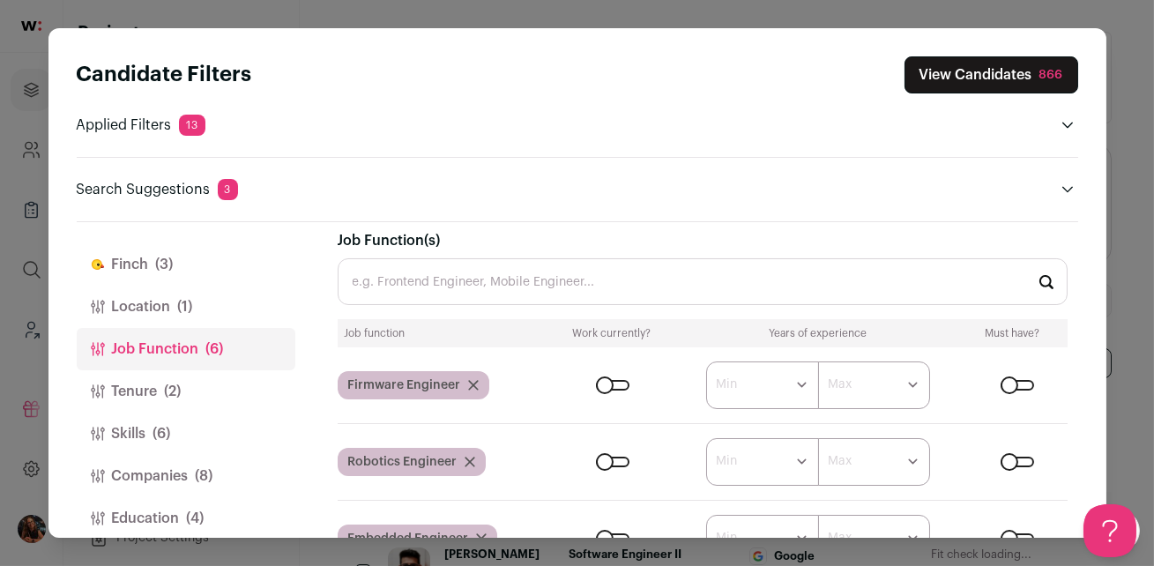
scroll to position [33, 0]
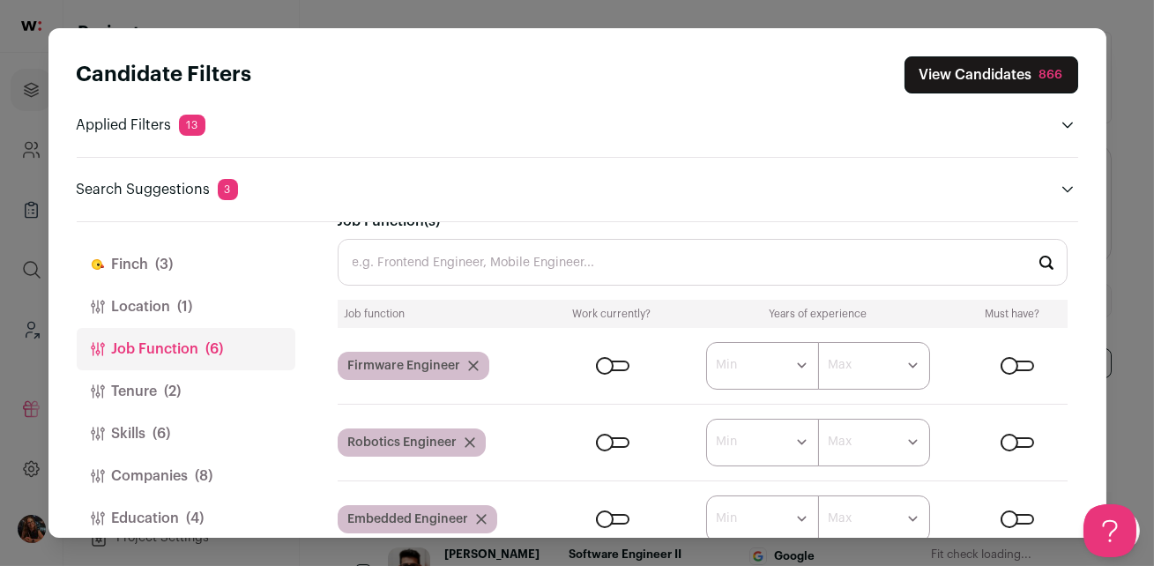
click at [619, 366] on div "Close modal via background" at bounding box center [612, 365] width 33 height 11
click at [614, 434] on form "****** ******* ******* ******* ******* ******* ******* ******* ******* ********…" at bounding box center [810, 443] width 516 height 48
click at [615, 438] on div "Close modal via background" at bounding box center [612, 442] width 33 height 11
click at [617, 516] on div "Close modal via background" at bounding box center [612, 519] width 33 height 11
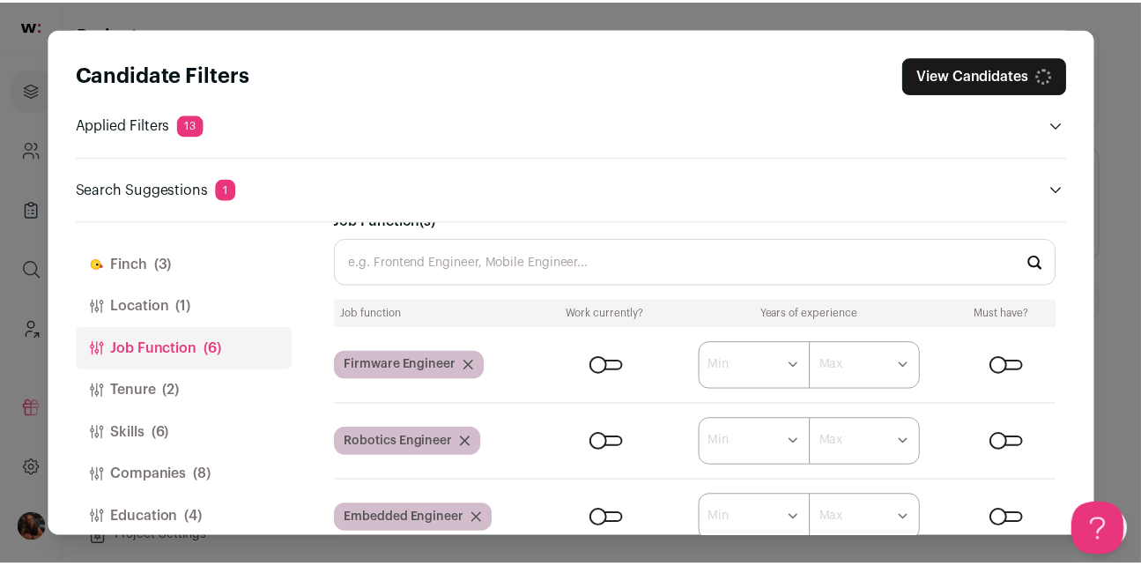
scroll to position [154, 0]
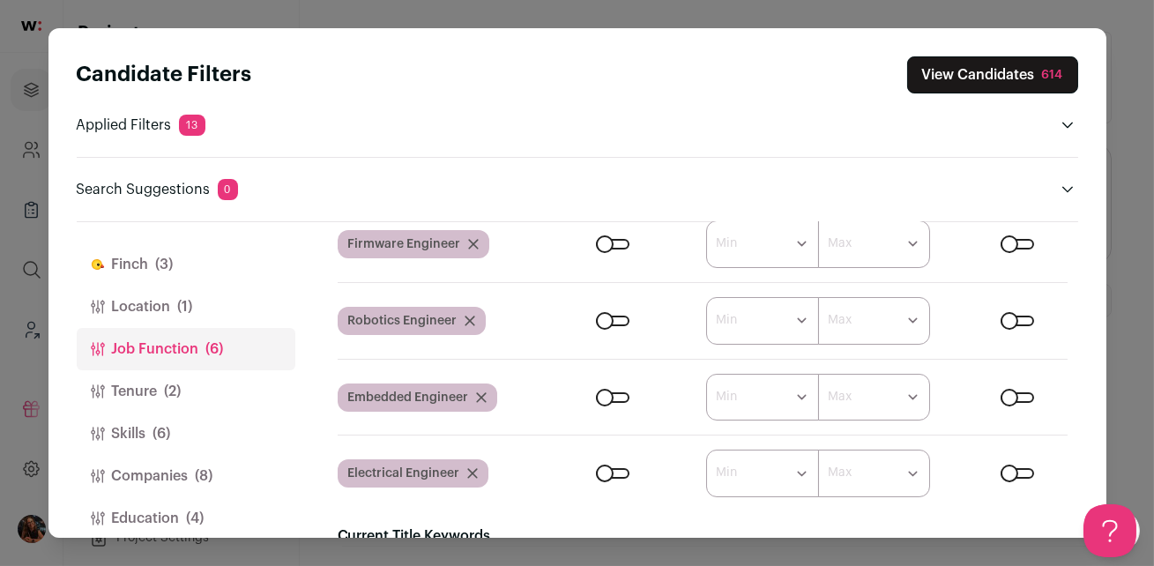
click at [612, 471] on div "Close modal via background" at bounding box center [612, 473] width 33 height 11
click at [966, 74] on button "View Candidates 340" at bounding box center [990, 74] width 175 height 37
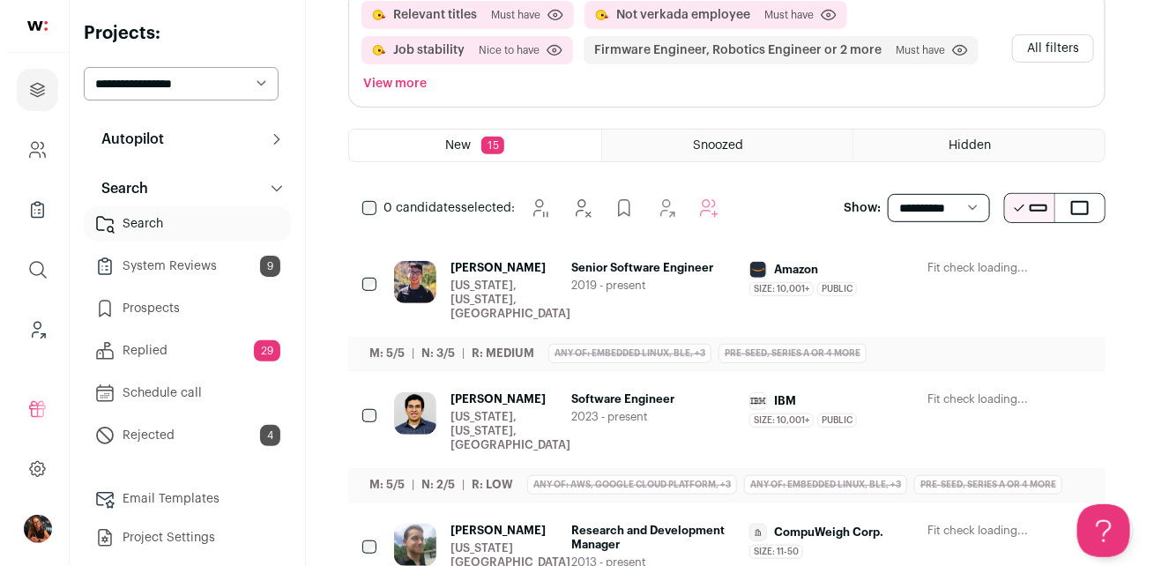
scroll to position [306, 0]
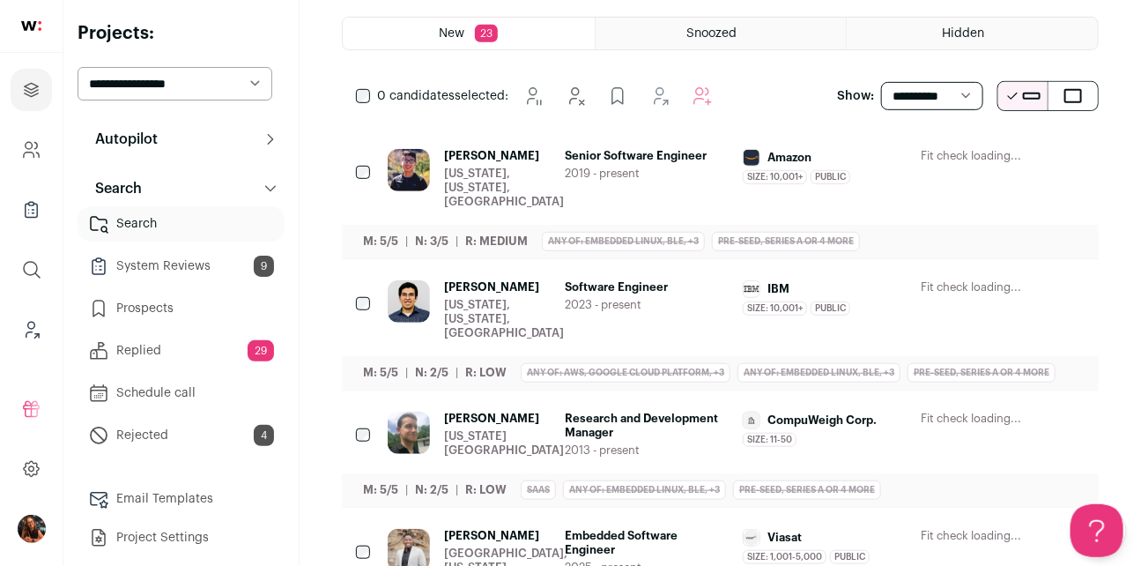
click at [489, 152] on span "[PERSON_NAME]" at bounding box center [504, 156] width 120 height 14
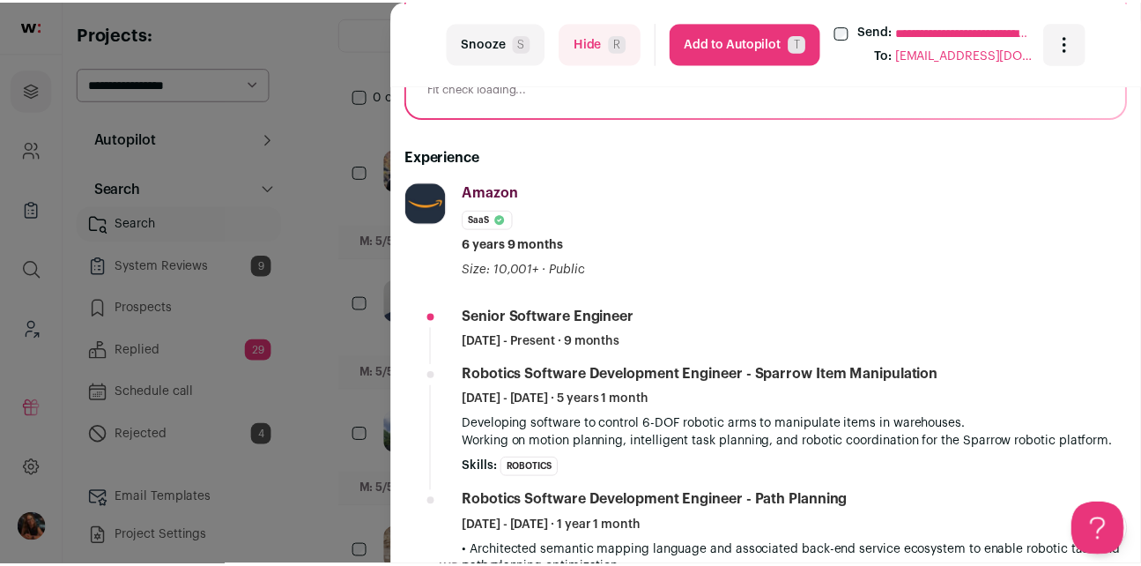
scroll to position [412, 0]
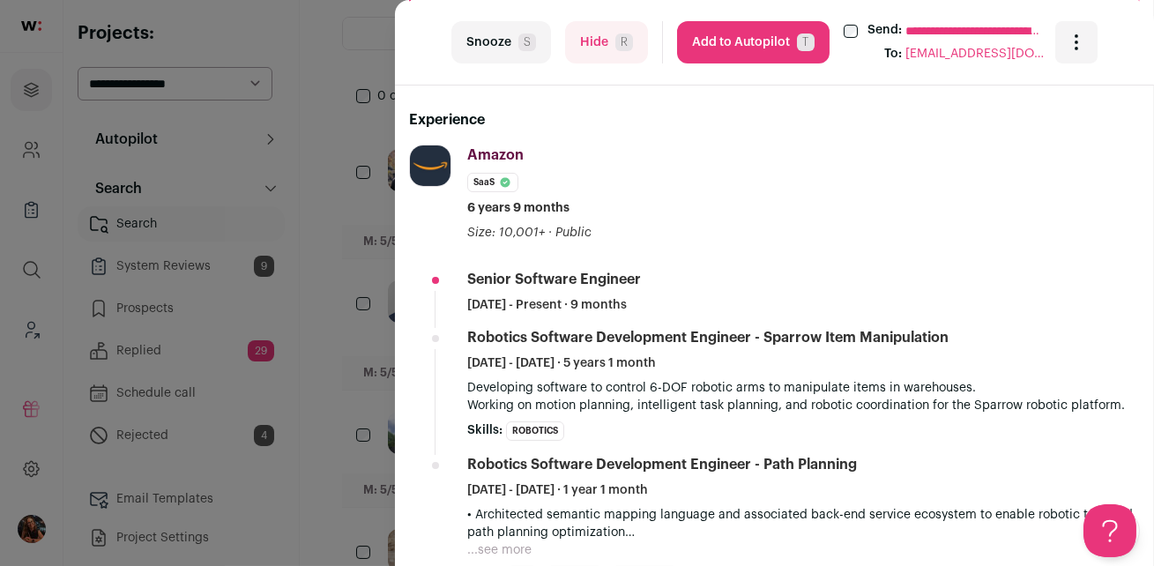
click at [335, 241] on div "**********" at bounding box center [577, 283] width 1154 height 566
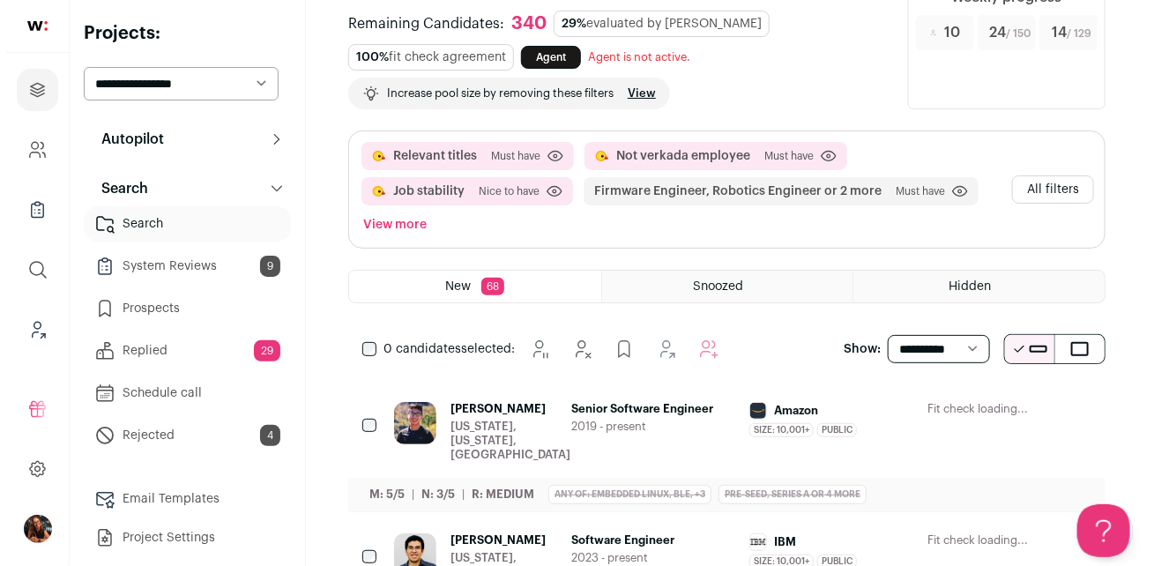
scroll to position [0, 0]
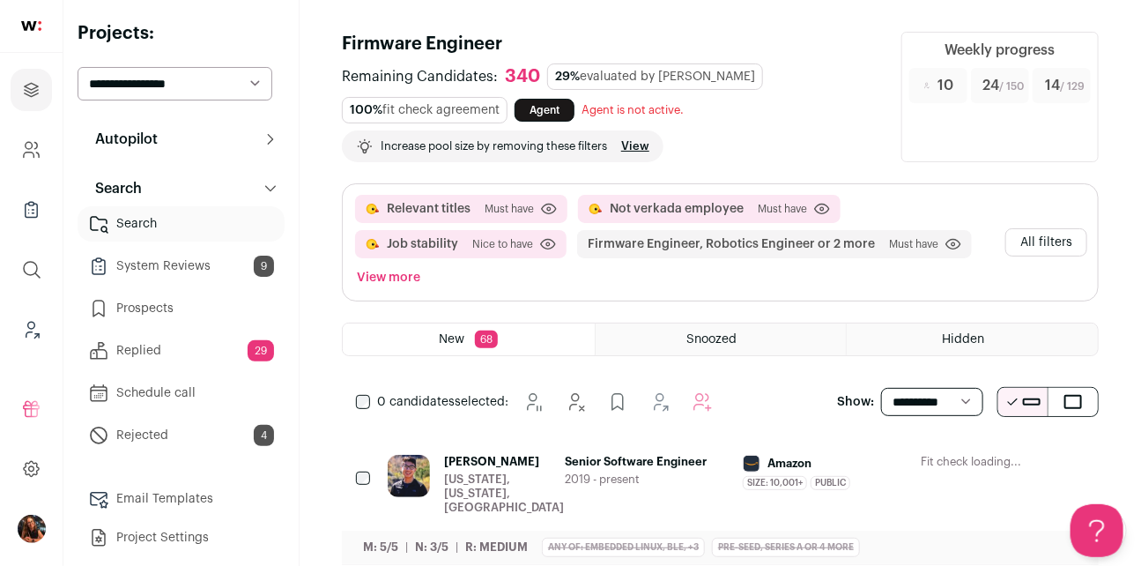
click at [1037, 241] on button "All filters" at bounding box center [1047, 242] width 82 height 28
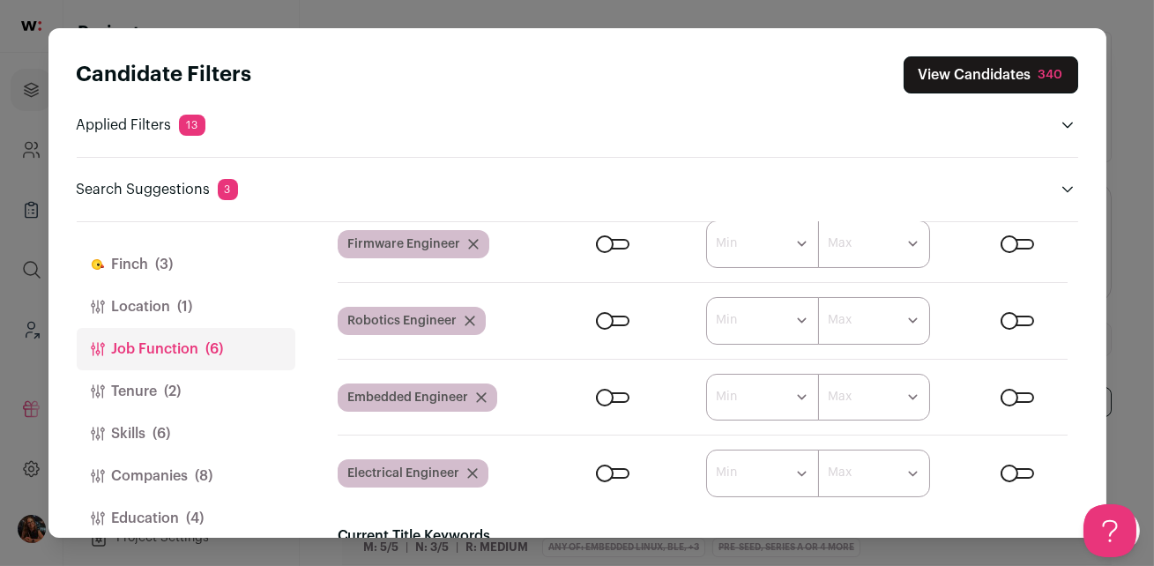
click at [472, 324] on icon "Close modal via background" at bounding box center [469, 321] width 11 height 11
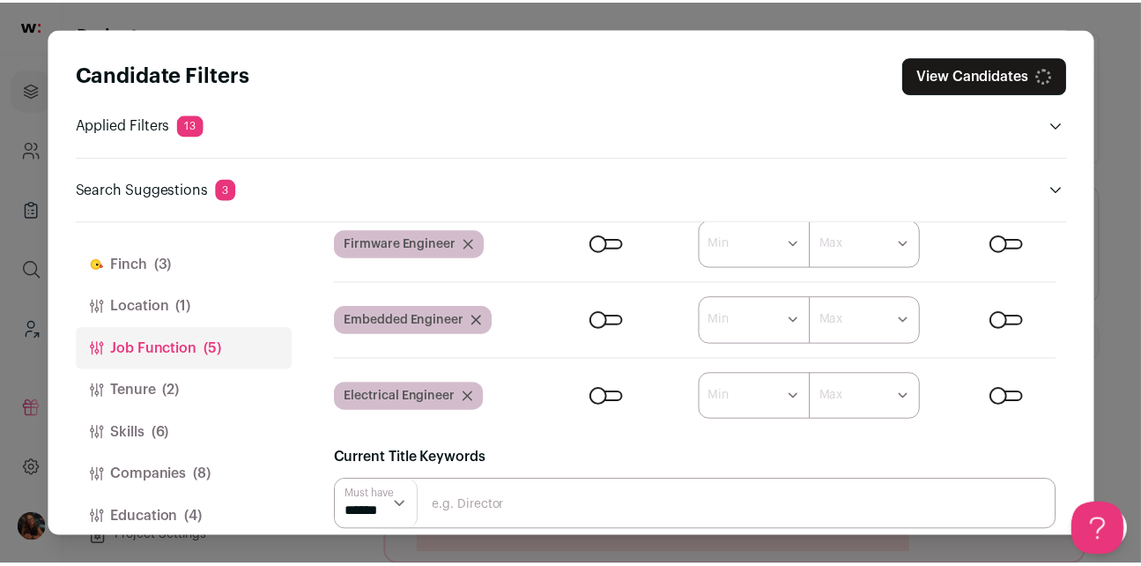
scroll to position [78, 0]
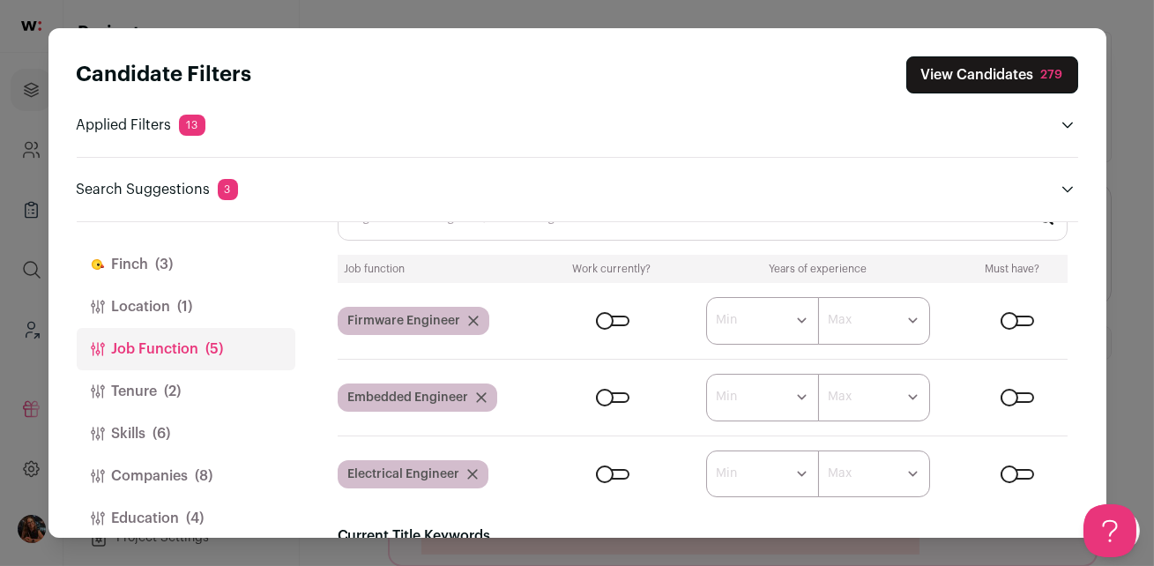
click at [1001, 76] on button "View Candidates 279" at bounding box center [992, 74] width 172 height 37
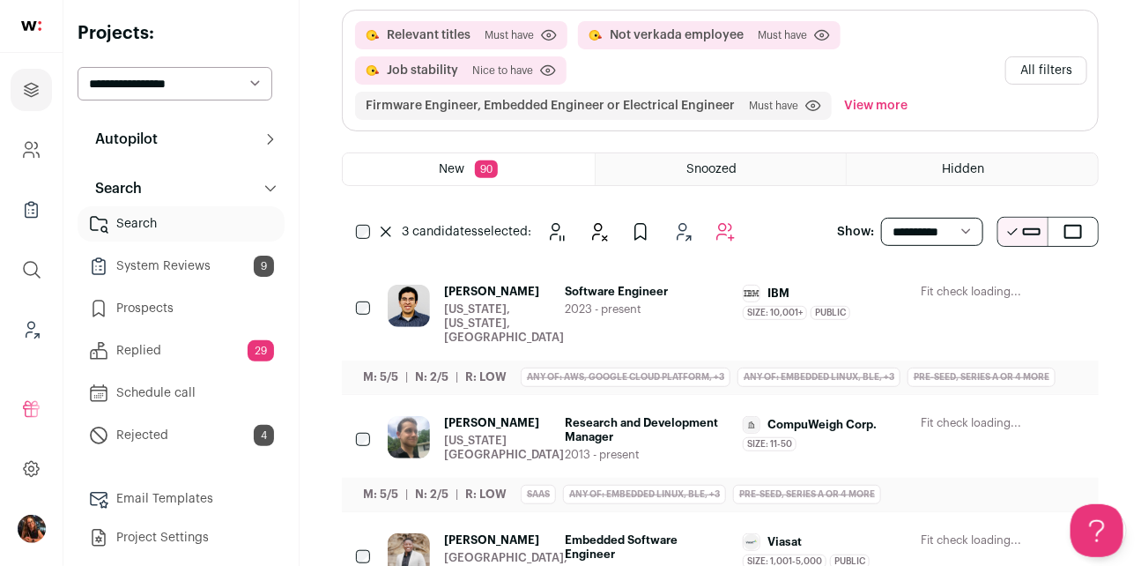
scroll to position [0, 0]
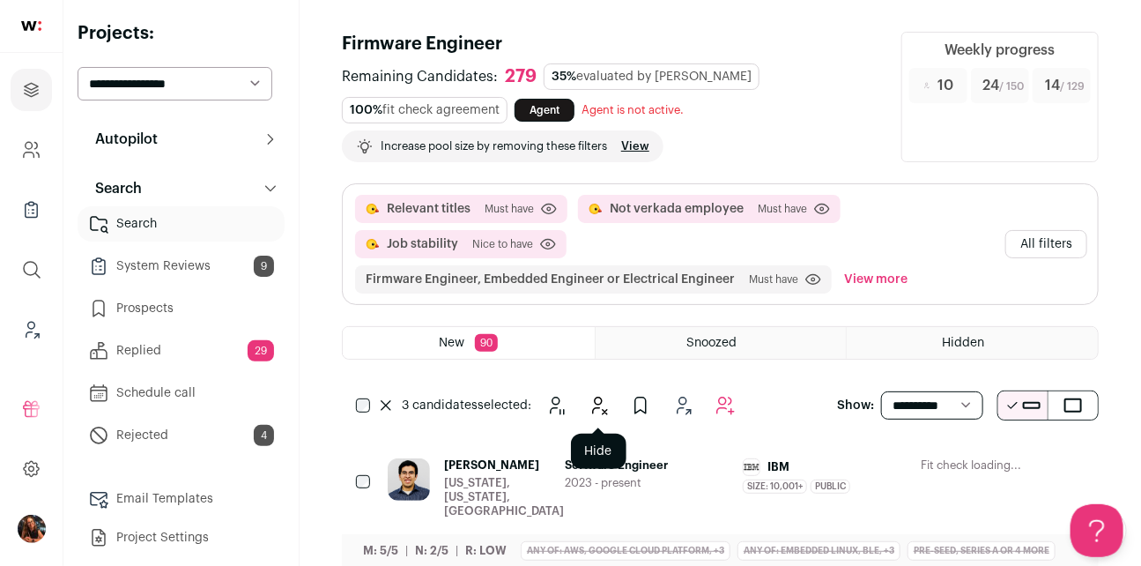
click at [599, 408] on icon "Hide" at bounding box center [598, 405] width 21 height 21
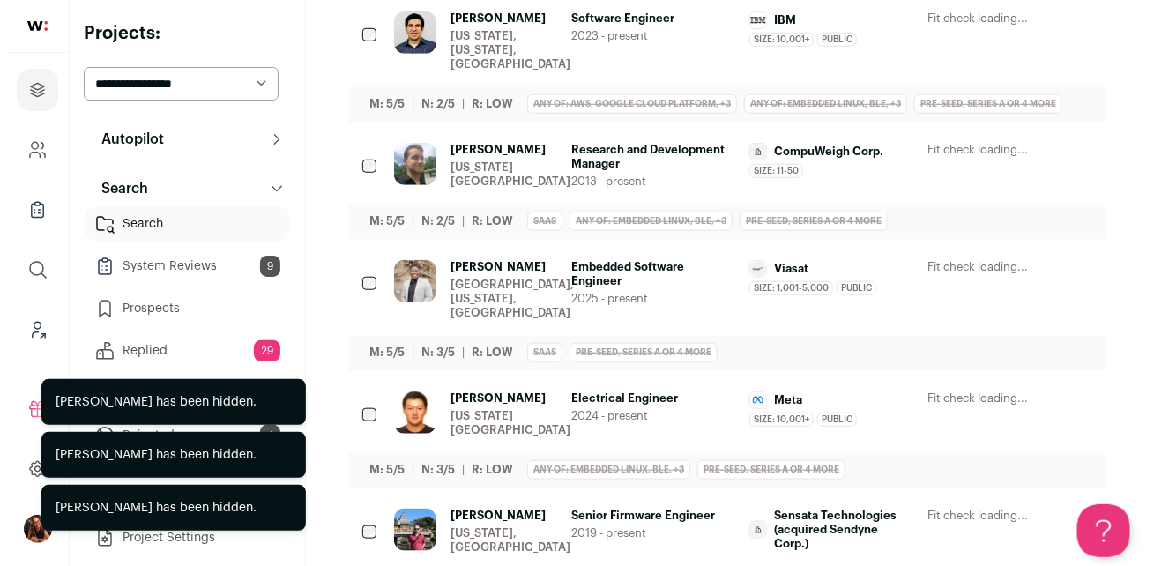
scroll to position [460, 0]
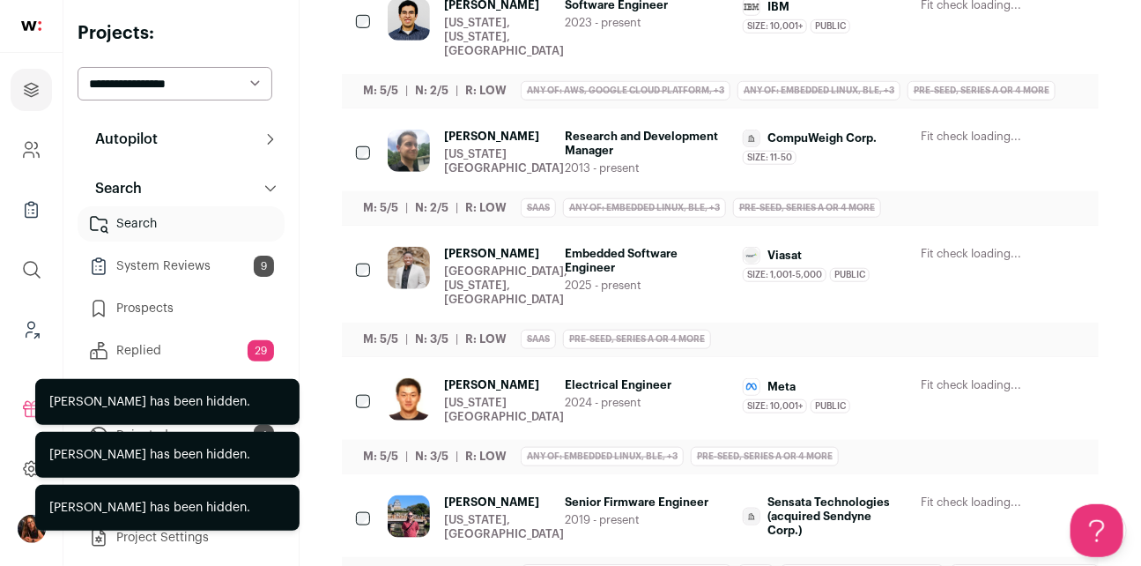
click at [468, 378] on span "[PERSON_NAME]" at bounding box center [504, 385] width 120 height 14
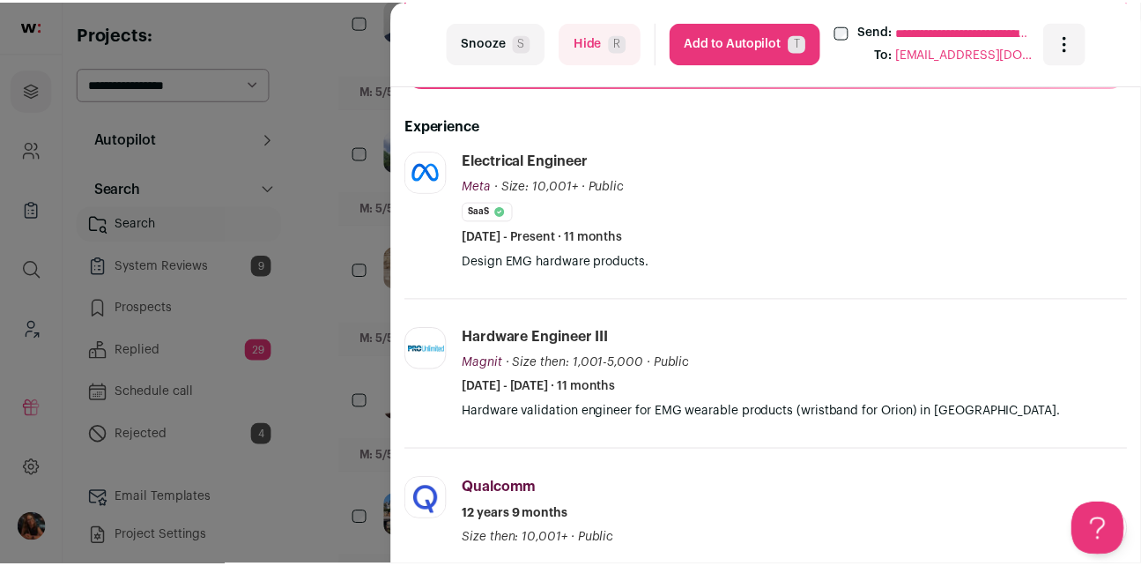
scroll to position [406, 0]
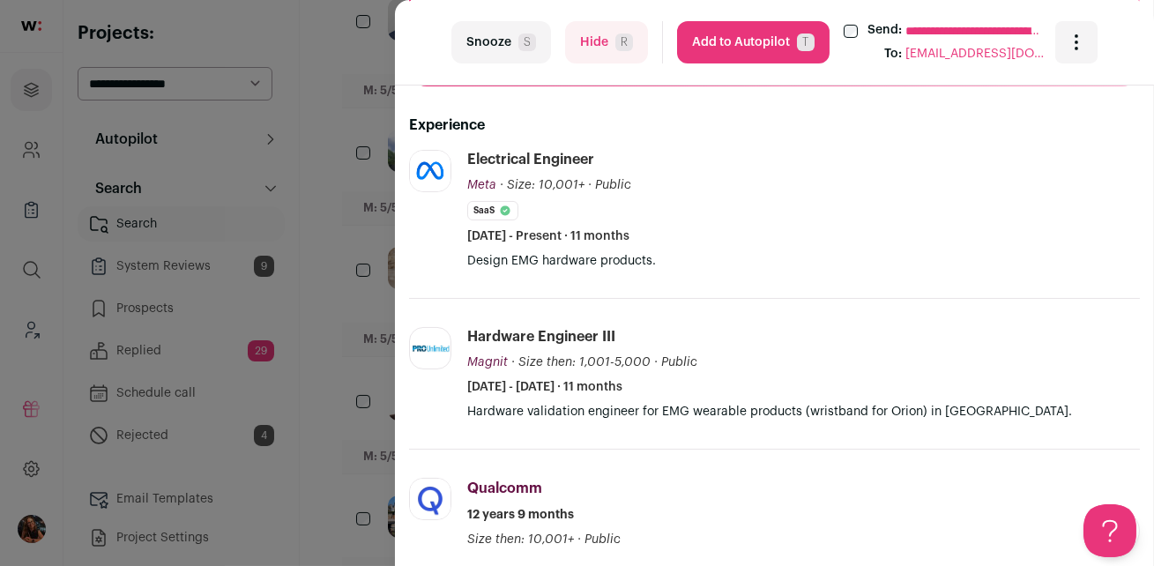
click at [336, 349] on div "**********" at bounding box center [577, 283] width 1154 height 566
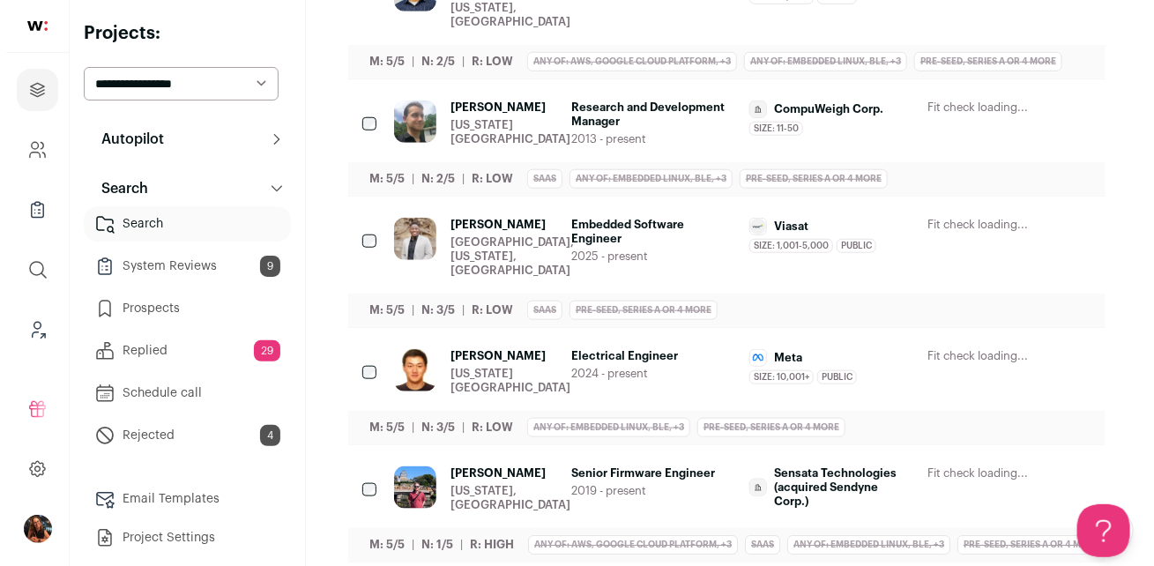
scroll to position [629, 0]
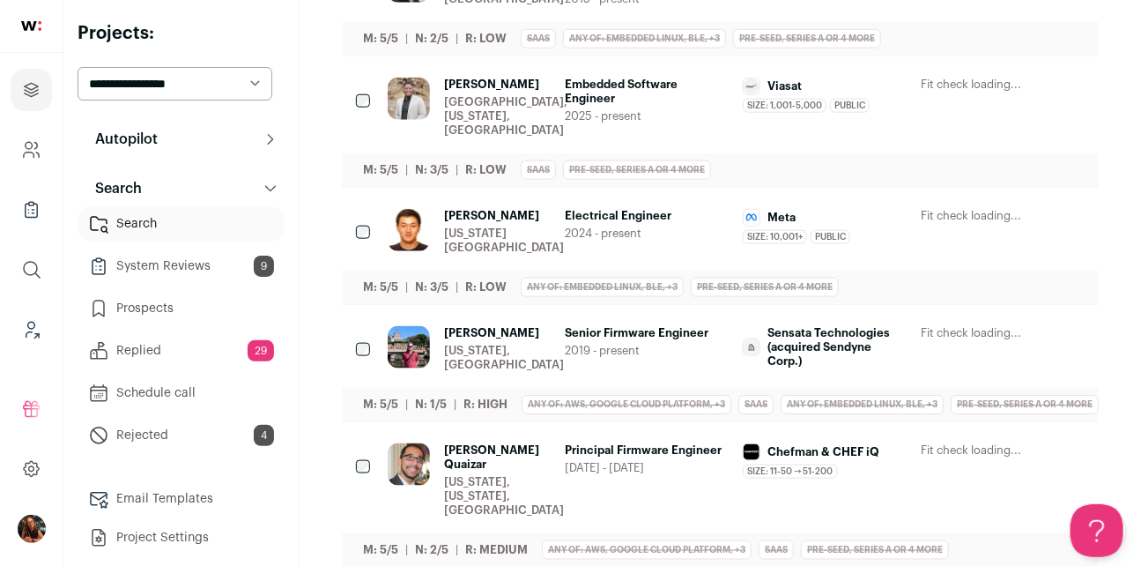
click at [462, 326] on span "[PERSON_NAME]" at bounding box center [504, 333] width 120 height 14
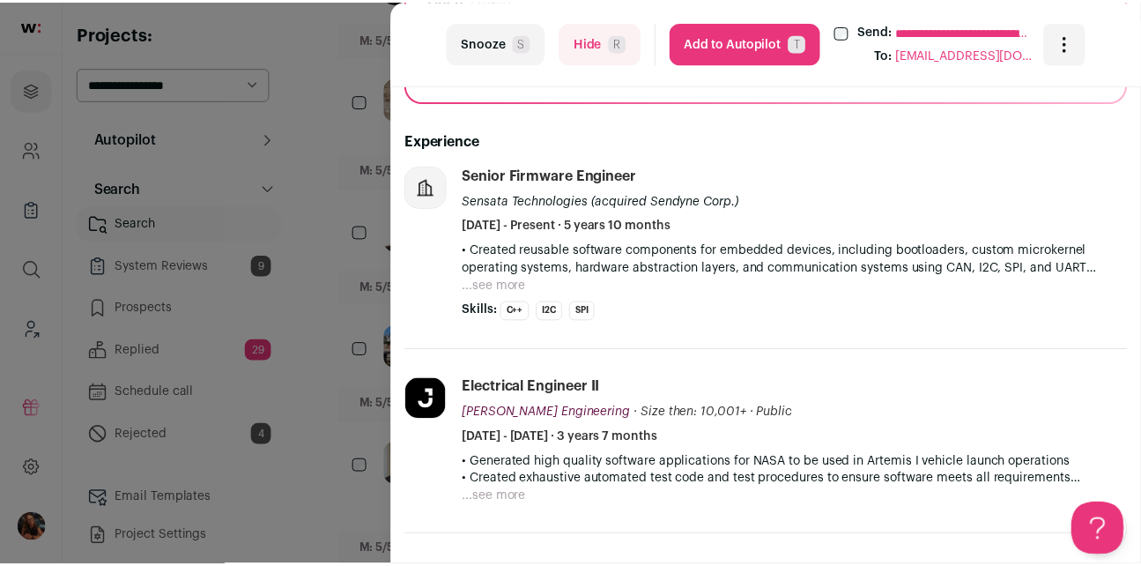
scroll to position [403, 0]
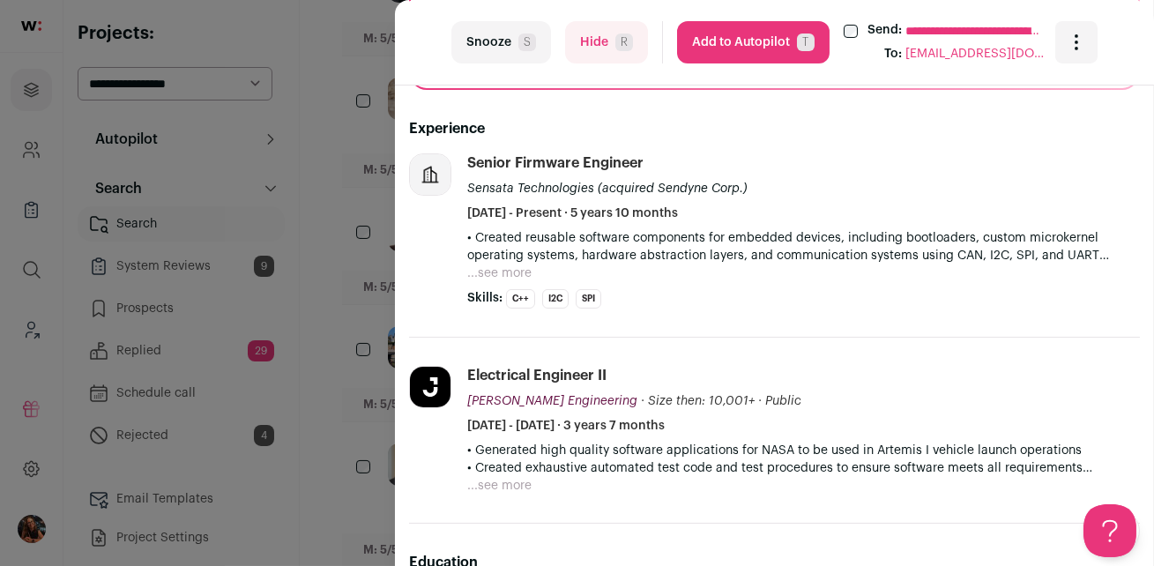
click at [348, 297] on div "**********" at bounding box center [577, 283] width 1154 height 566
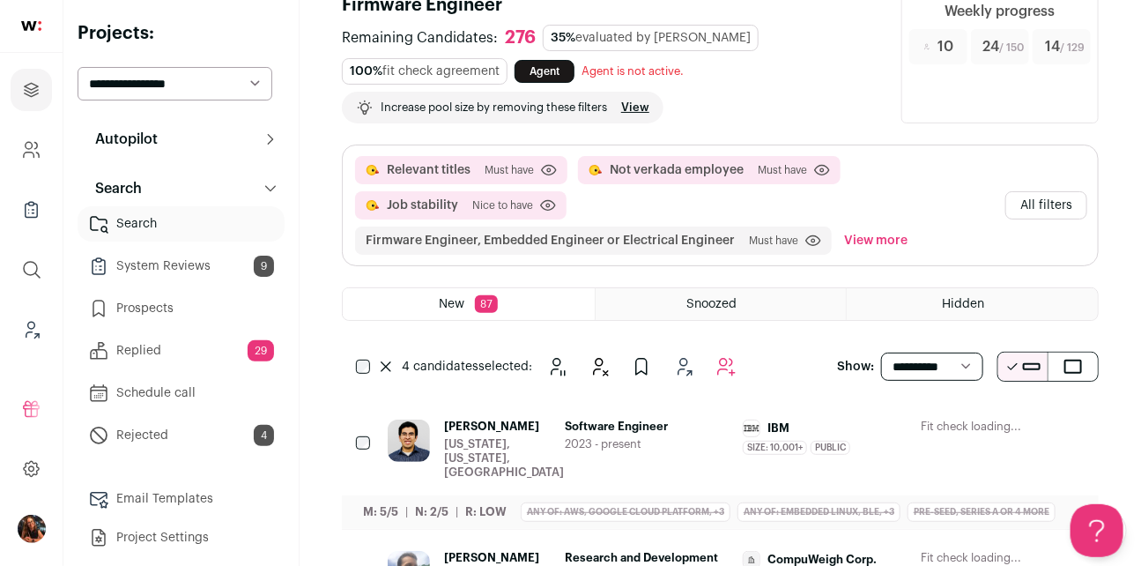
scroll to position [0, 0]
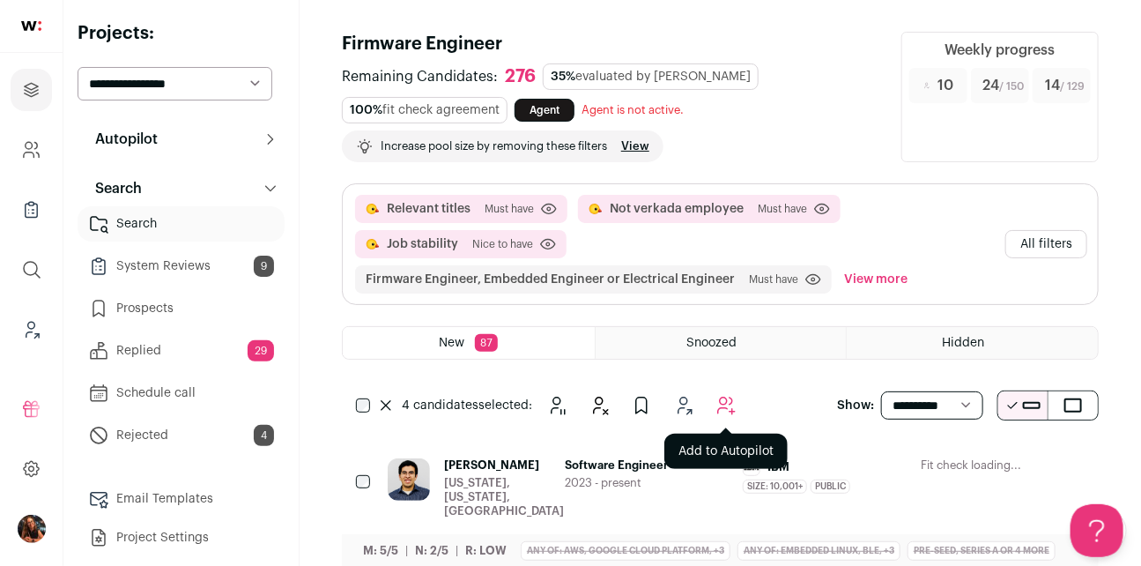
click at [720, 406] on icon "Add to Autopilot" at bounding box center [726, 405] width 21 height 21
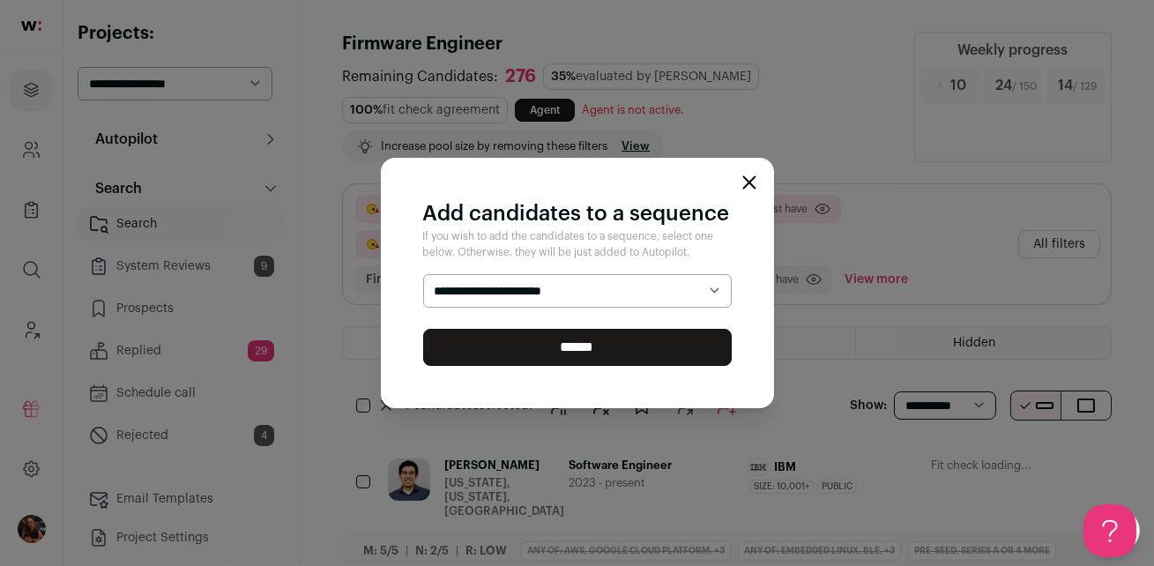
select select "*****"
click at [423, 274] on select "**********" at bounding box center [577, 290] width 308 height 33
click at [564, 346] on input "******" at bounding box center [577, 347] width 308 height 37
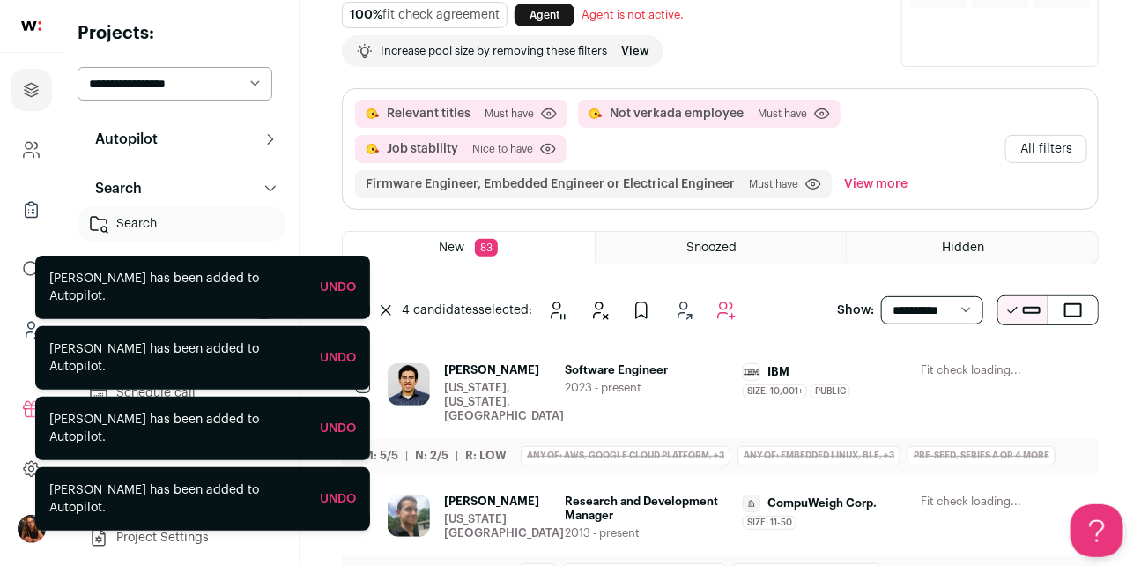
scroll to position [295, 0]
